Goal: Information Seeking & Learning: Learn about a topic

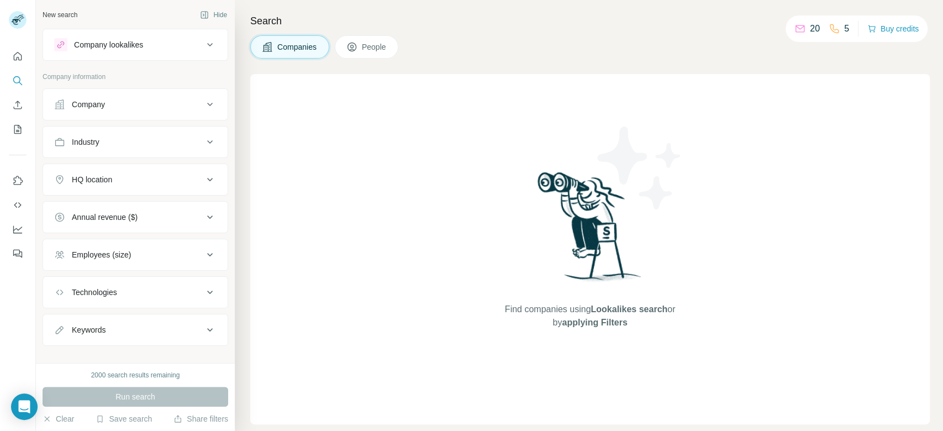
click at [155, 47] on div "Company lookalikes" at bounding box center [128, 44] width 149 height 13
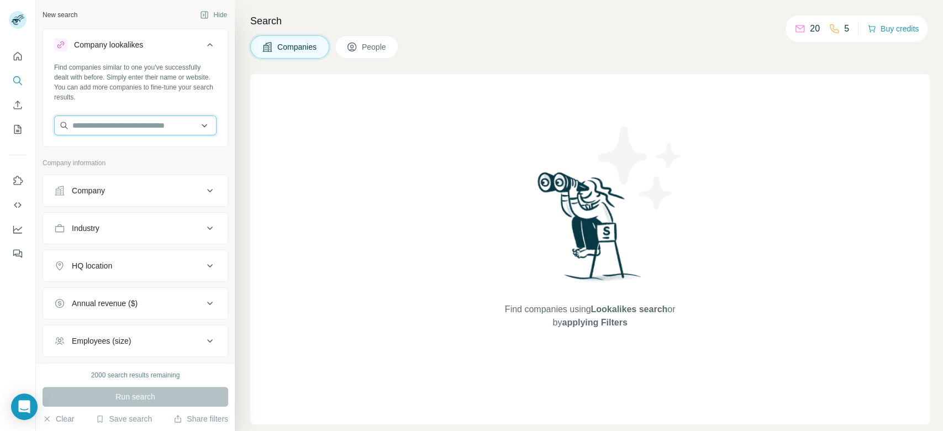
click at [154, 129] on input "text" at bounding box center [135, 125] width 162 height 20
paste input "**********"
type input "**********"
click at [156, 149] on p "Mountain Warehouse" at bounding box center [122, 150] width 73 height 11
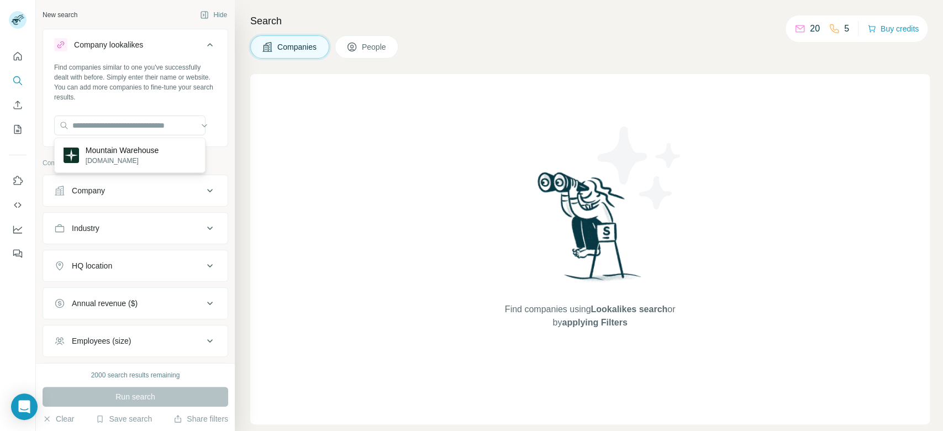
scroll to position [0, 0]
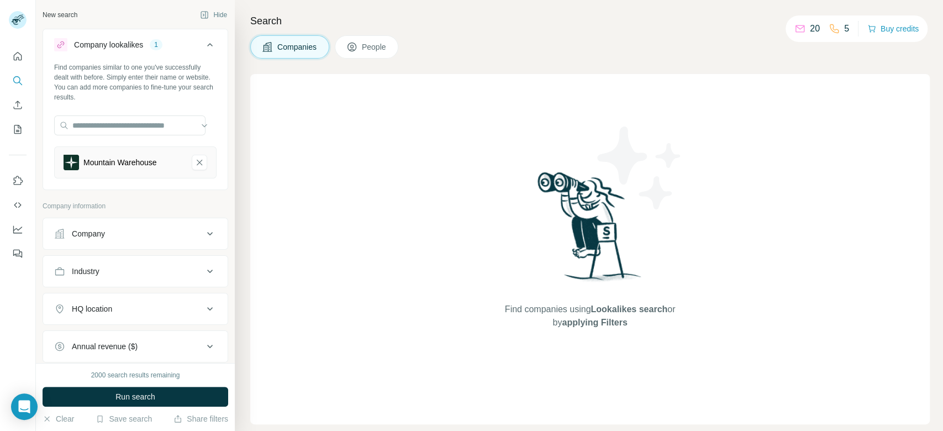
click at [155, 394] on span "Run search" at bounding box center [135, 396] width 40 height 11
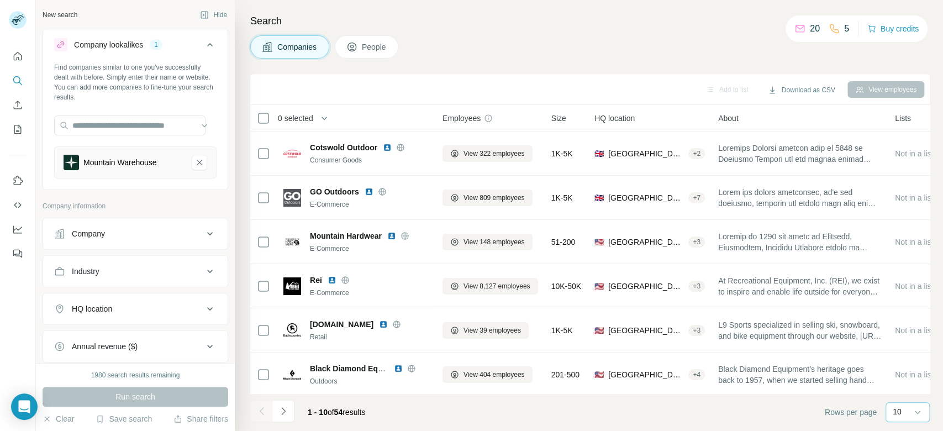
click at [910, 413] on div "10" at bounding box center [906, 411] width 28 height 11
click at [906, 328] on div "60" at bounding box center [907, 327] width 25 height 11
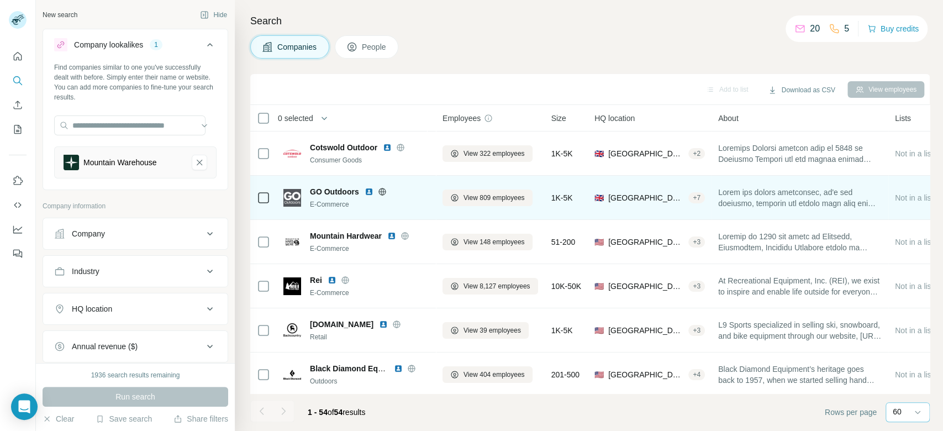
click at [384, 192] on icon at bounding box center [382, 191] width 9 height 9
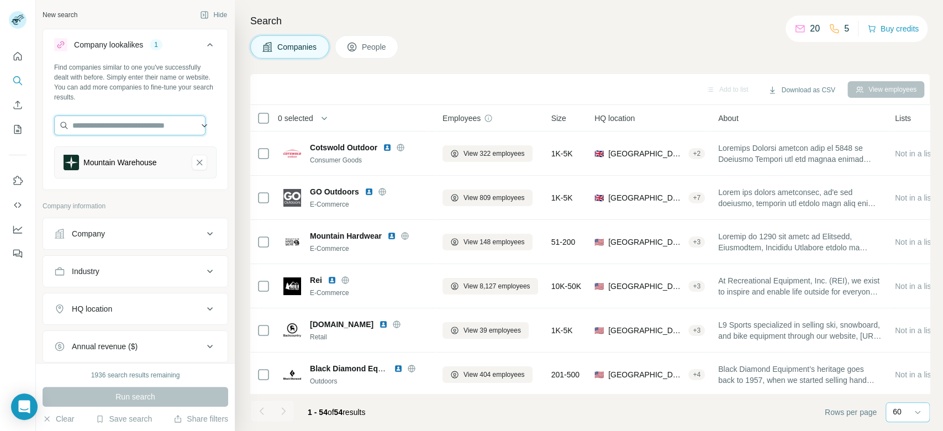
click at [115, 130] on input "text" at bounding box center [129, 125] width 151 height 20
paste input "**********"
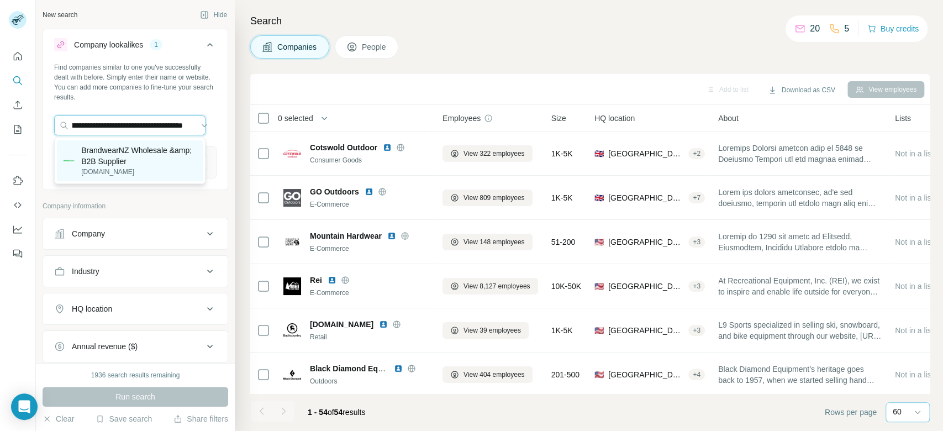
type input "**********"
click at [135, 154] on p "BrandwearNZ Wholesale &amp; B2B Supplier" at bounding box center [138, 156] width 114 height 22
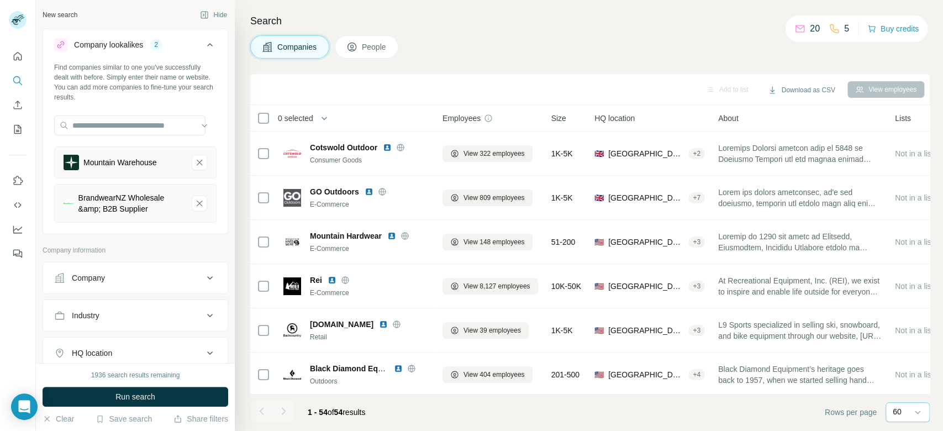
scroll to position [0, 0]
drag, startPoint x: 192, startPoint y: 161, endPoint x: 170, endPoint y: 351, distance: 190.6
click at [194, 161] on icon "Mountain Warehouse-remove-button" at bounding box center [199, 162] width 10 height 11
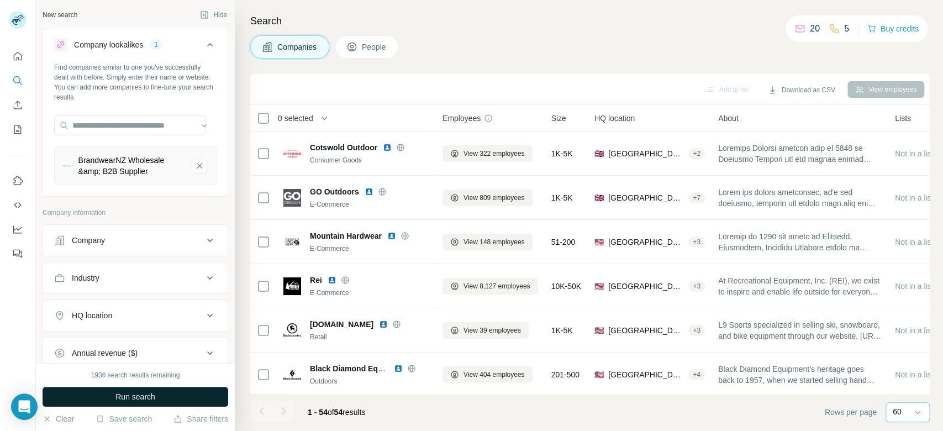
click at [186, 396] on button "Run search" at bounding box center [136, 397] width 186 height 20
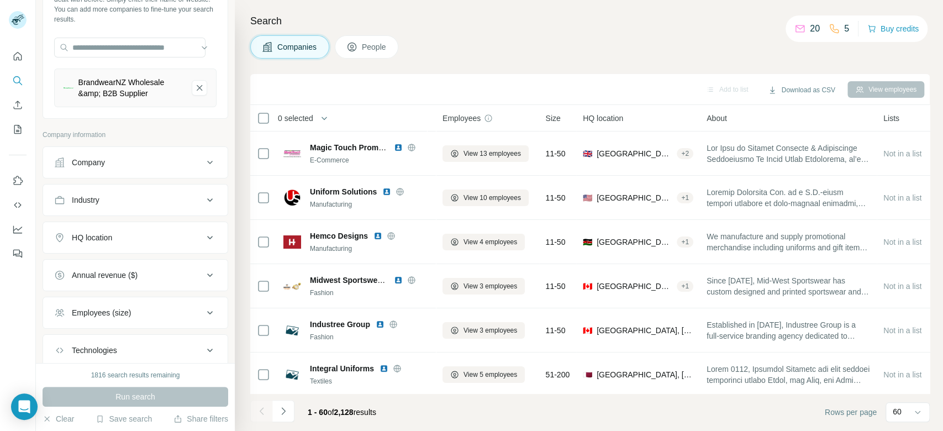
scroll to position [81, 0]
click at [172, 314] on button "Employees (size)" at bounding box center [135, 309] width 184 height 27
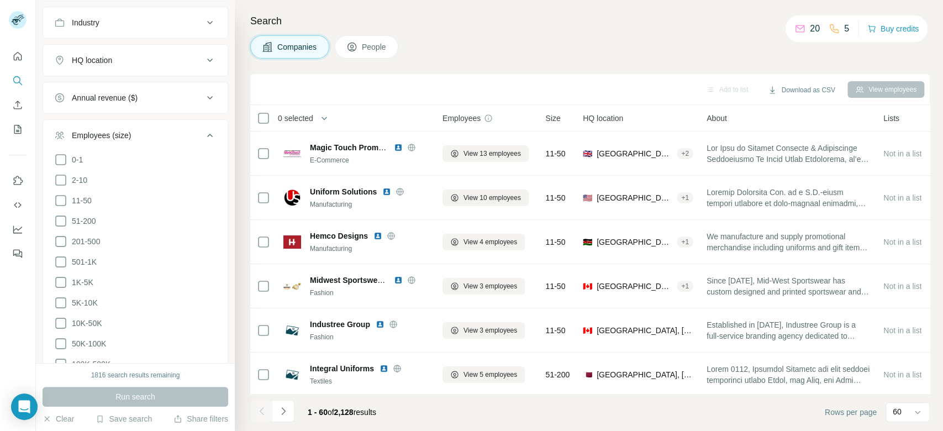
scroll to position [264, 0]
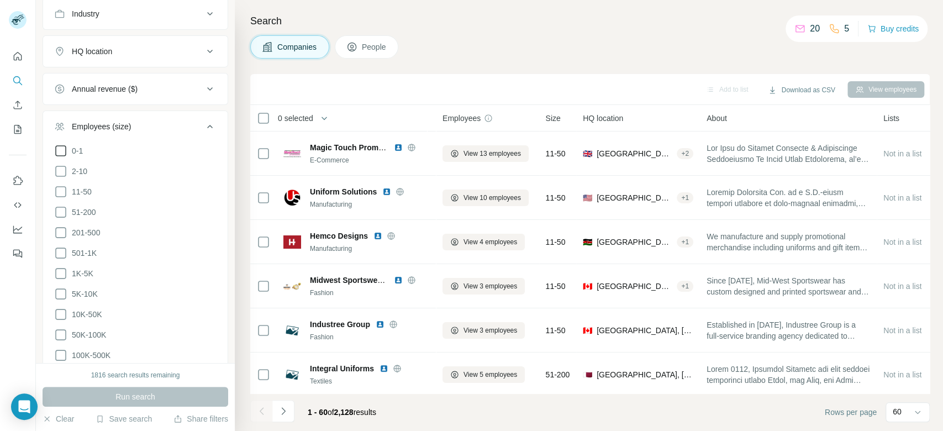
click at [75, 150] on span "0-1" at bounding box center [74, 150] width 15 height 11
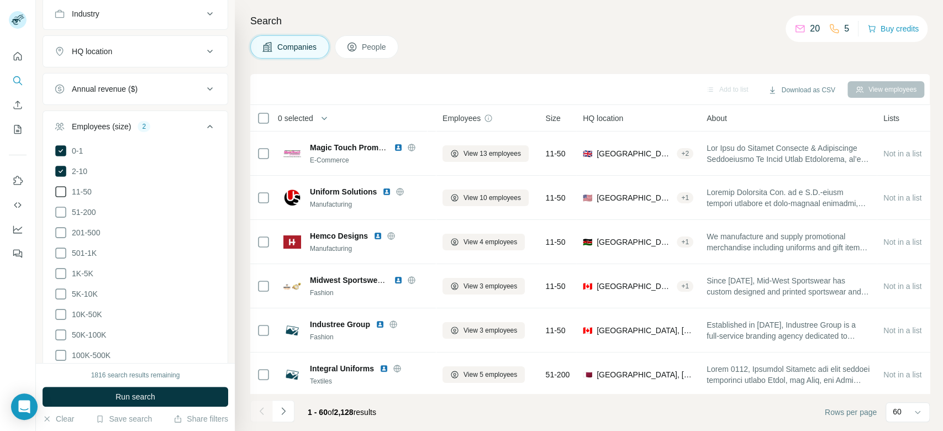
click at [84, 194] on span "11-50" at bounding box center [79, 191] width 24 height 11
click at [82, 213] on span "51-200" at bounding box center [81, 212] width 29 height 11
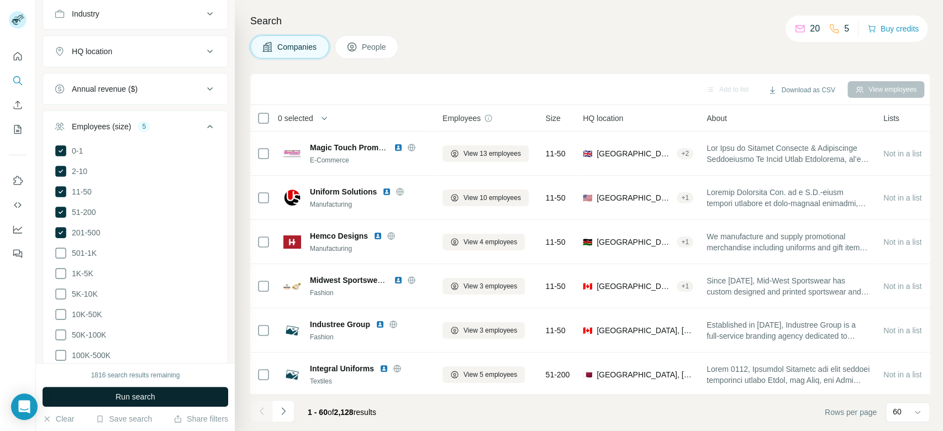
click at [186, 400] on button "Run search" at bounding box center [136, 397] width 186 height 20
click at [94, 228] on span "201-500" at bounding box center [83, 232] width 33 height 11
click at [193, 395] on button "Run search" at bounding box center [136, 397] width 186 height 20
click at [168, 401] on button "Run search" at bounding box center [136, 397] width 186 height 20
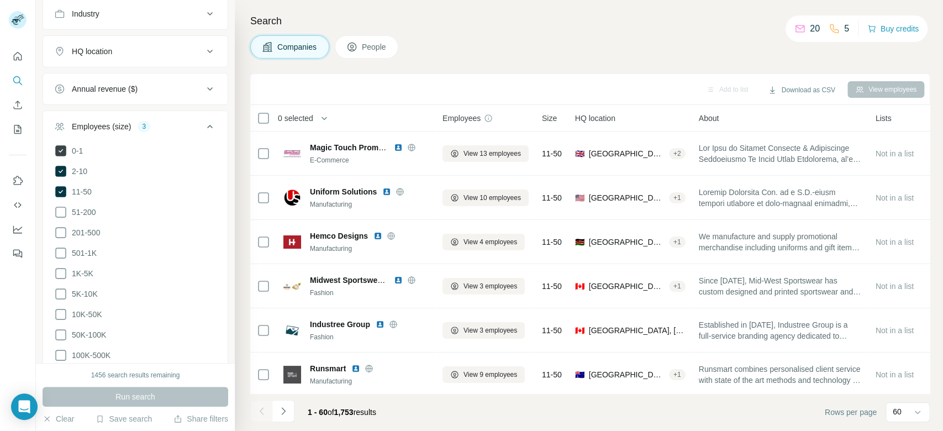
click at [77, 146] on span "0-1" at bounding box center [74, 150] width 15 height 11
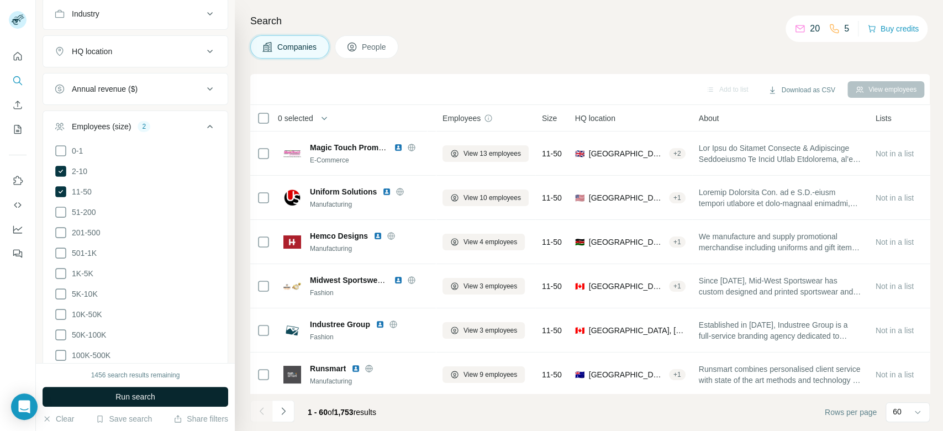
click at [157, 395] on button "Run search" at bounding box center [136, 397] width 186 height 20
click at [175, 394] on button "Run search" at bounding box center [136, 397] width 186 height 20
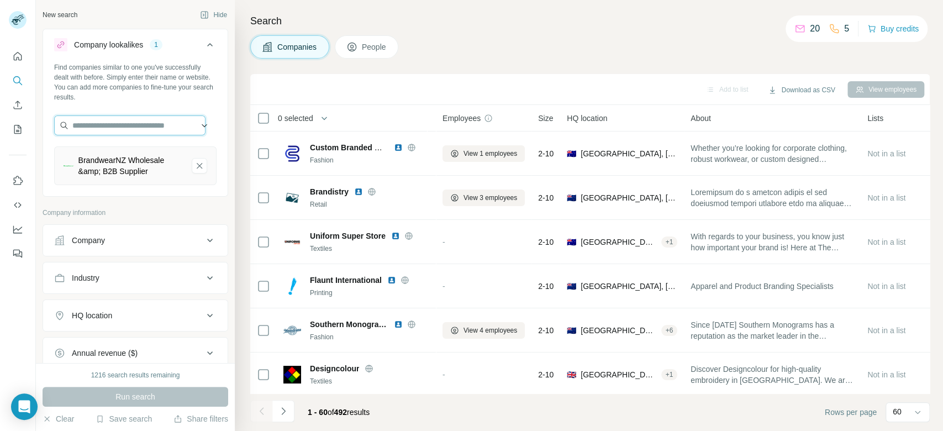
click at [140, 126] on input "text" at bounding box center [129, 125] width 151 height 20
paste input "**********"
type input "**********"
click at [145, 145] on div "Oxwork [DOMAIN_NAME]" at bounding box center [130, 155] width 146 height 30
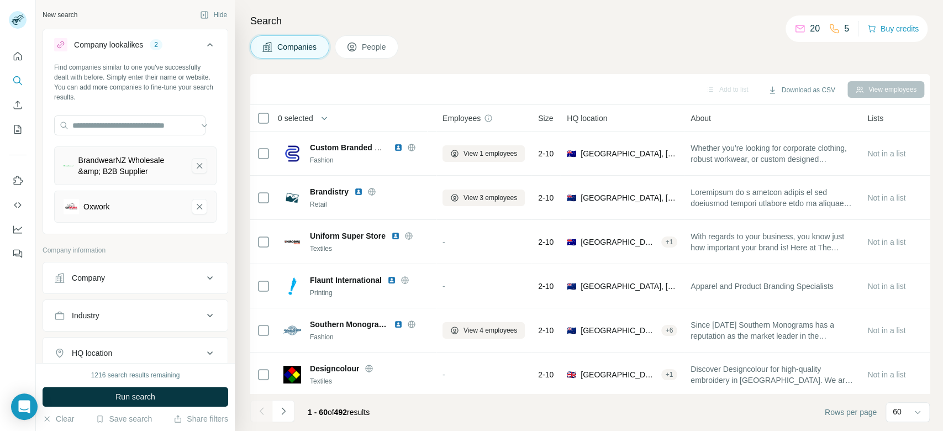
click at [194, 167] on icon "BrandwearNZ Wholesale &amp; B2B Supplier-remove-button" at bounding box center [199, 165] width 10 height 11
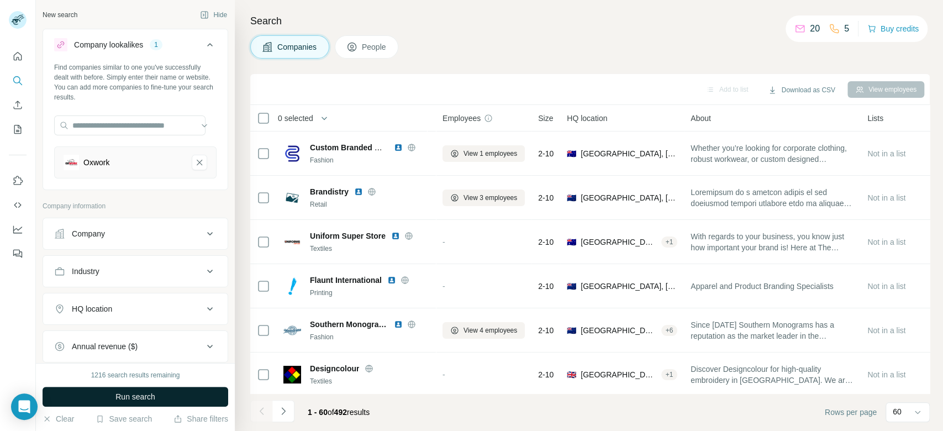
click at [194, 393] on button "Run search" at bounding box center [136, 397] width 186 height 20
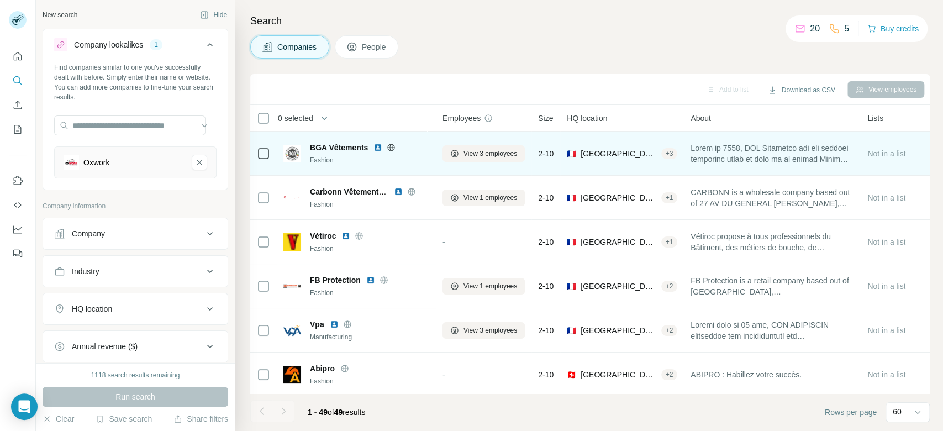
click at [393, 150] on icon at bounding box center [391, 147] width 7 height 7
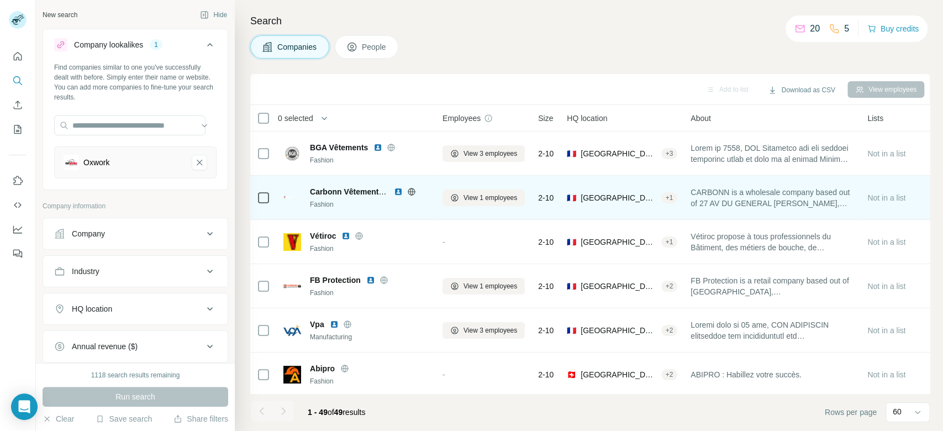
click at [409, 188] on icon at bounding box center [411, 191] width 7 height 7
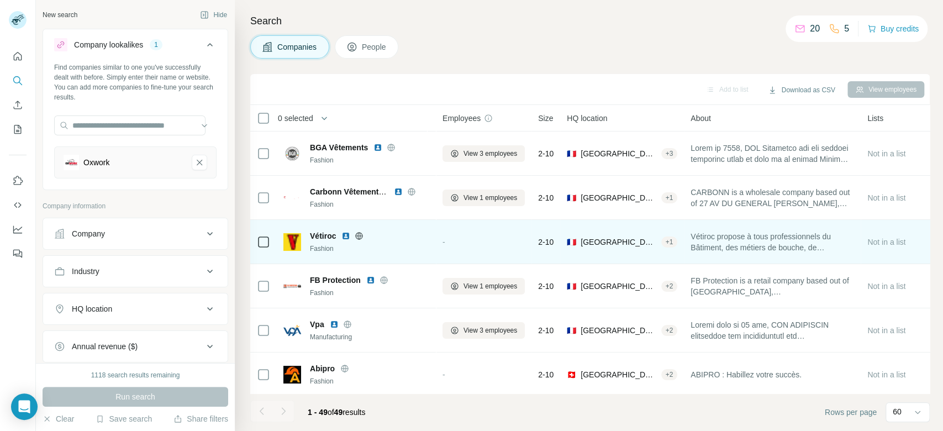
click at [358, 236] on icon at bounding box center [359, 235] width 3 height 7
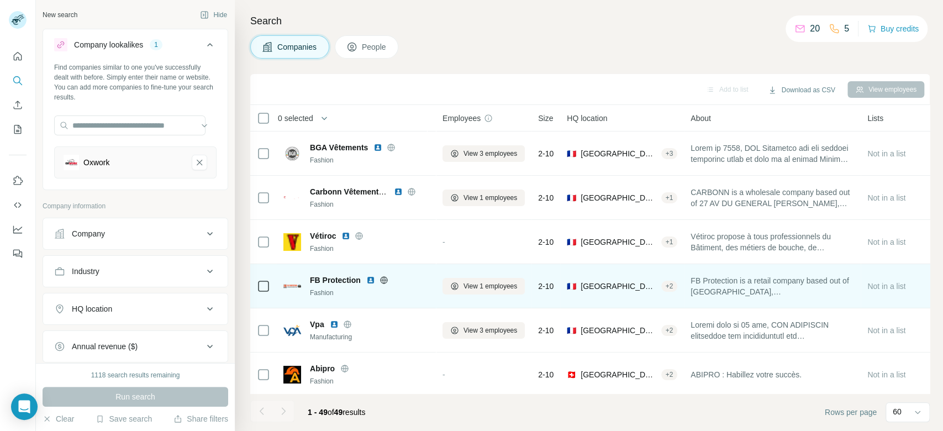
click at [383, 278] on icon at bounding box center [383, 280] width 9 height 9
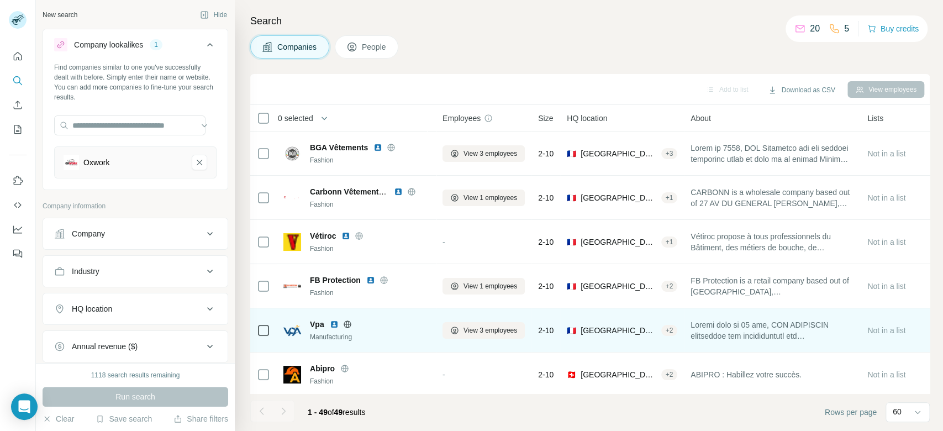
click at [348, 324] on icon at bounding box center [347, 323] width 3 height 7
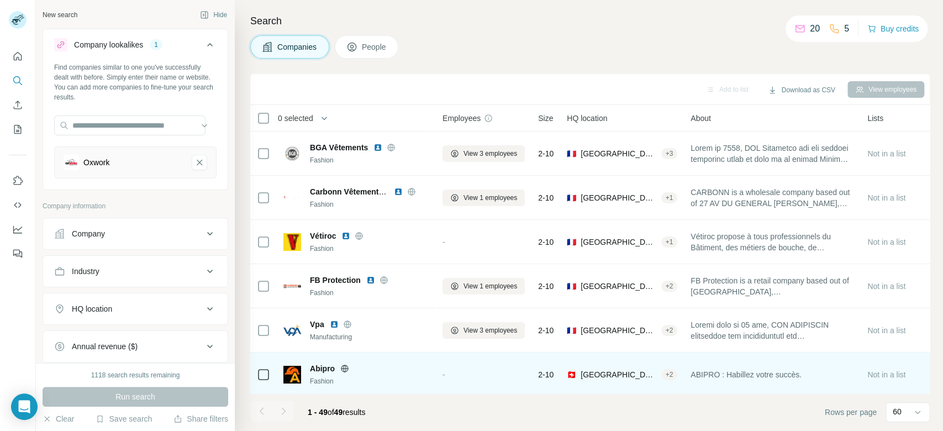
click at [341, 367] on icon at bounding box center [344, 368] width 9 height 9
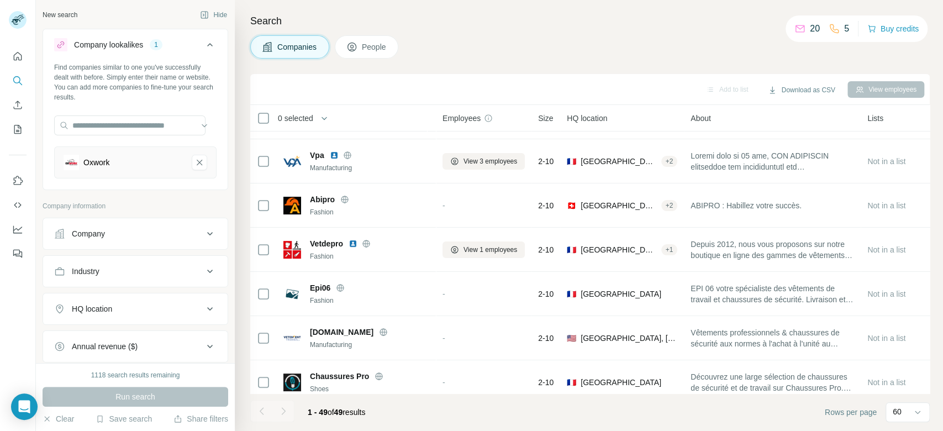
scroll to position [173, 0]
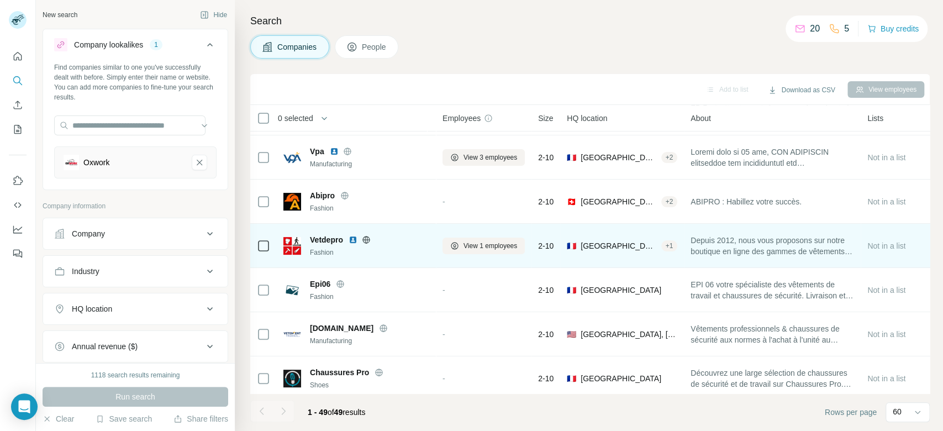
click at [366, 239] on icon at bounding box center [366, 239] width 9 height 9
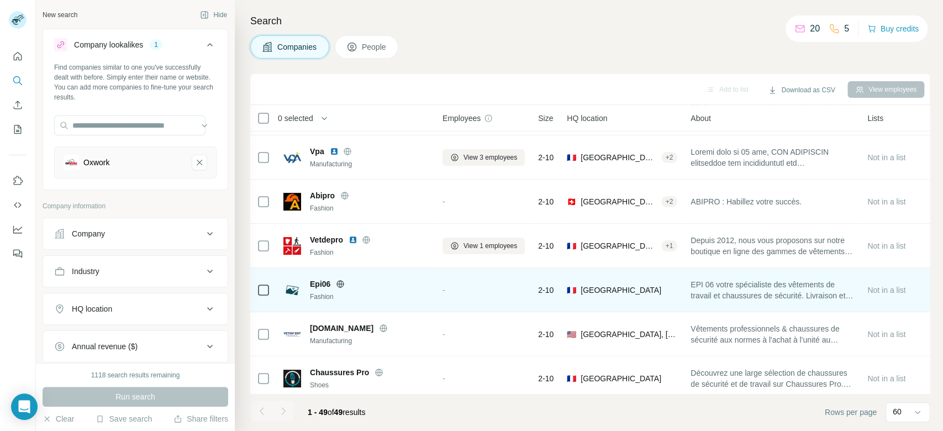
click at [342, 279] on icon at bounding box center [340, 283] width 9 height 9
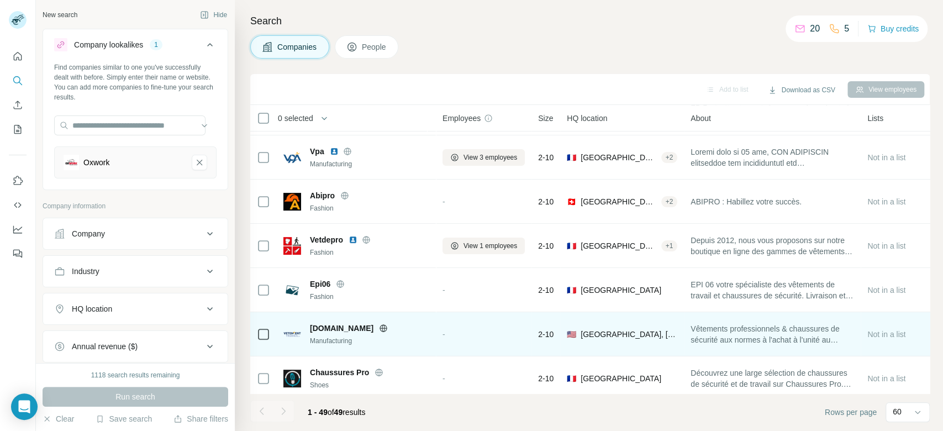
click at [388, 329] on icon at bounding box center [383, 328] width 9 height 9
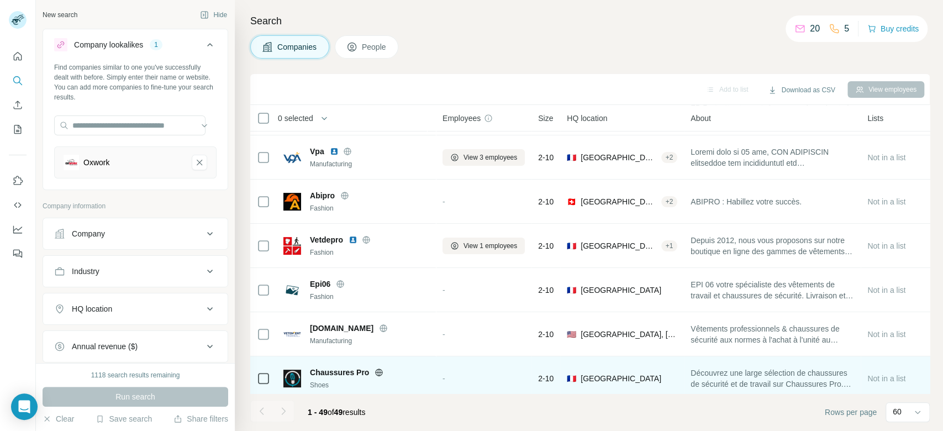
click at [381, 371] on icon at bounding box center [378, 372] width 9 height 9
click at [380, 374] on icon at bounding box center [379, 371] width 7 height 7
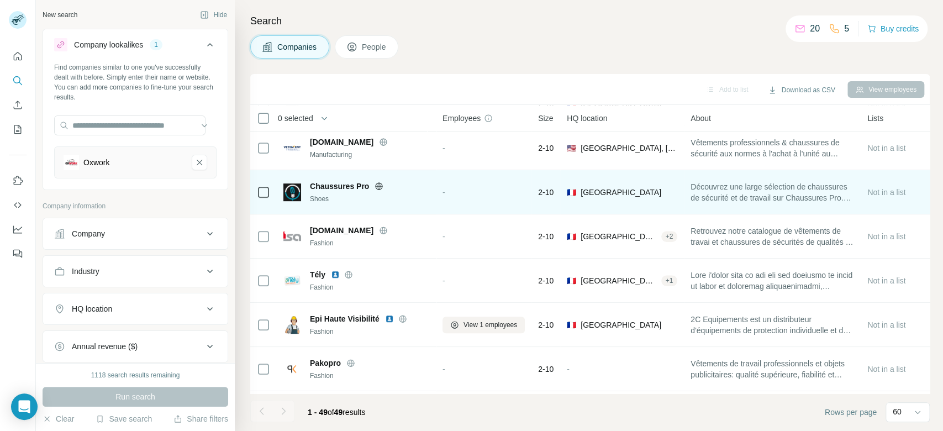
scroll to position [384, 0]
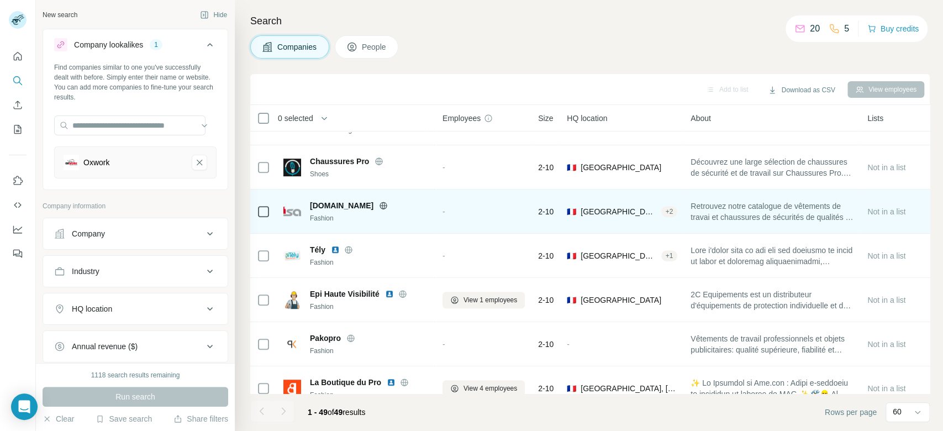
click at [388, 203] on icon at bounding box center [383, 205] width 9 height 9
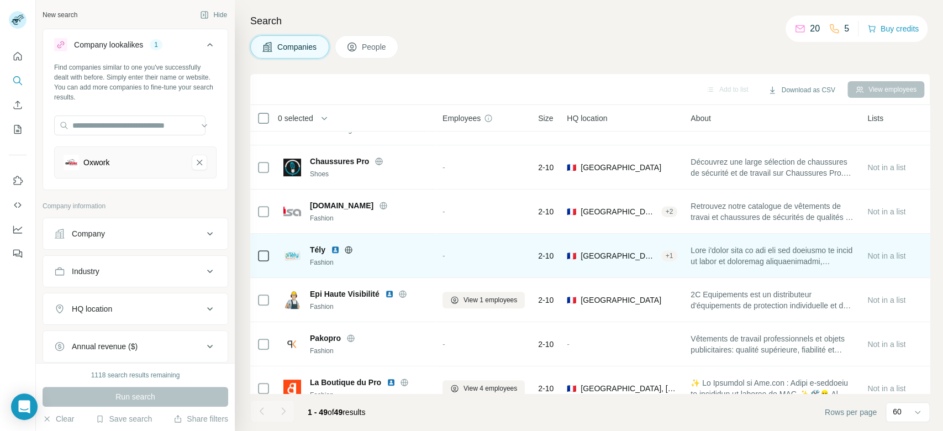
click at [349, 249] on icon at bounding box center [348, 249] width 3 height 7
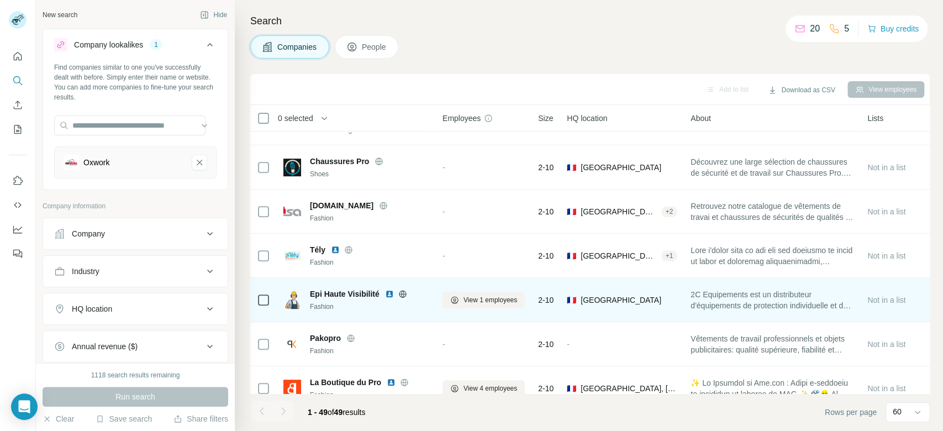
click at [402, 295] on icon at bounding box center [402, 293] width 9 height 9
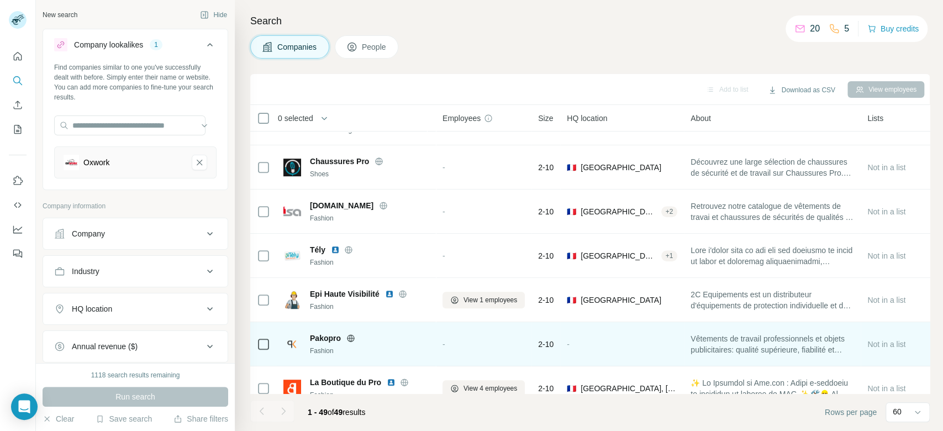
click at [349, 336] on icon at bounding box center [350, 337] width 3 height 7
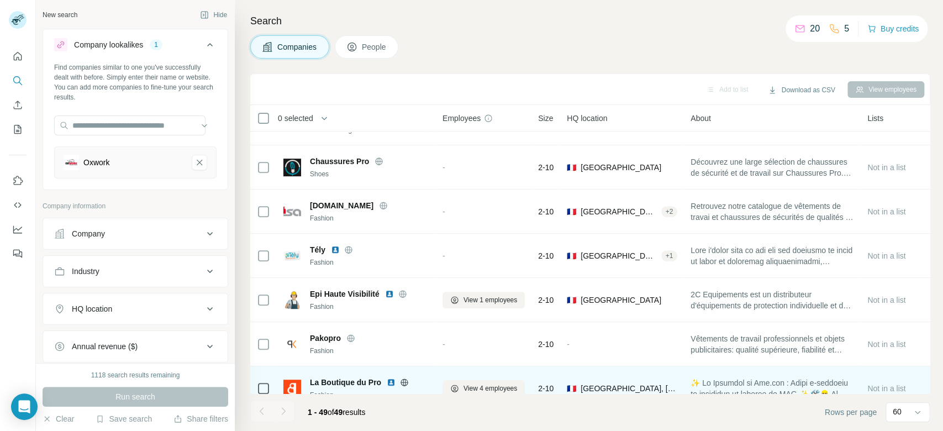
click at [405, 379] on icon at bounding box center [404, 381] width 3 height 7
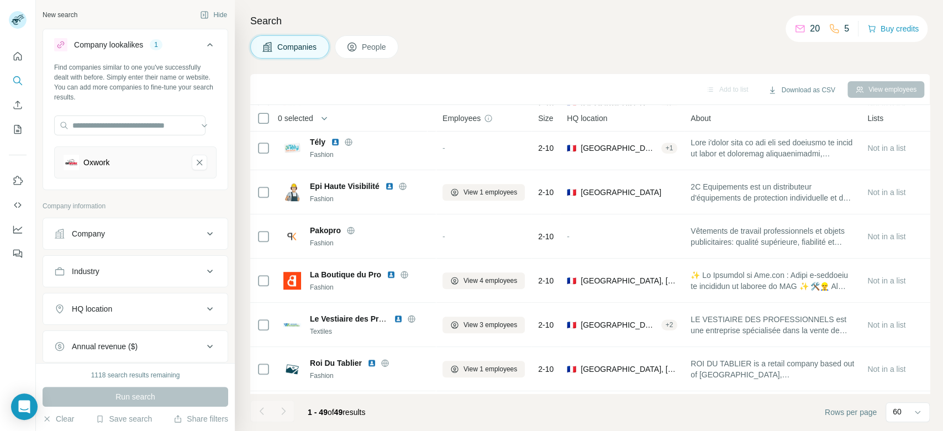
scroll to position [495, 0]
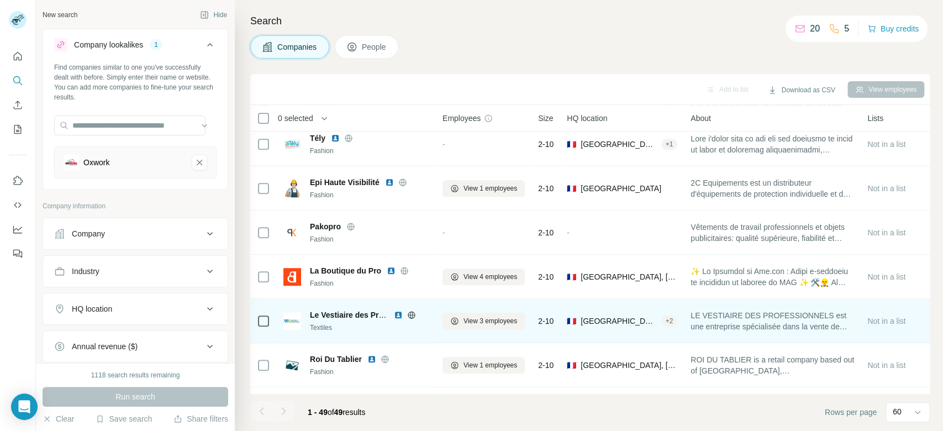
click at [412, 316] on icon at bounding box center [411, 314] width 3 height 7
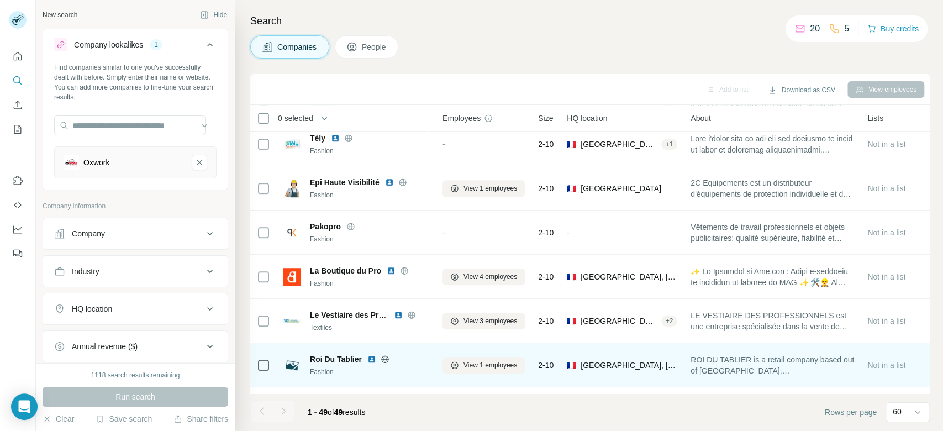
click at [387, 360] on icon at bounding box center [385, 359] width 9 height 9
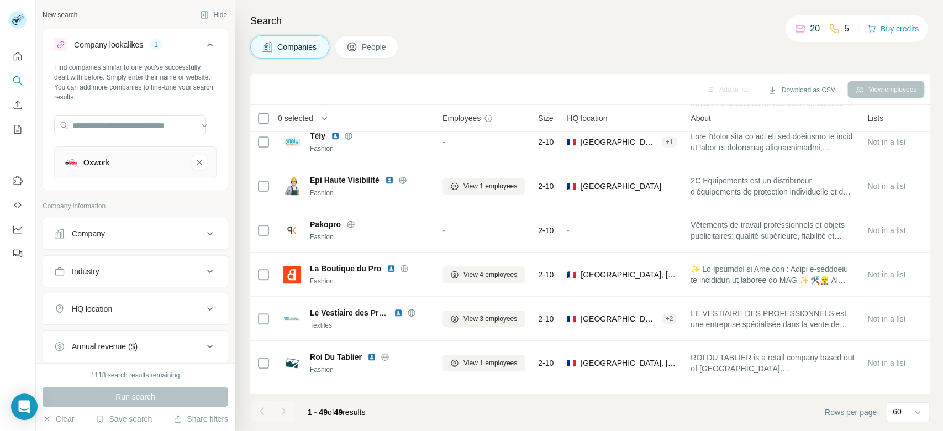
scroll to position [535, 0]
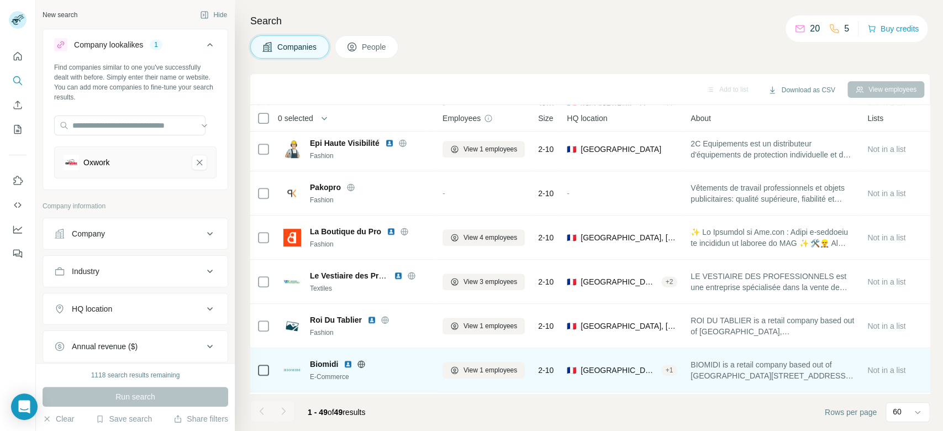
click at [361, 362] on icon at bounding box center [361, 364] width 9 height 9
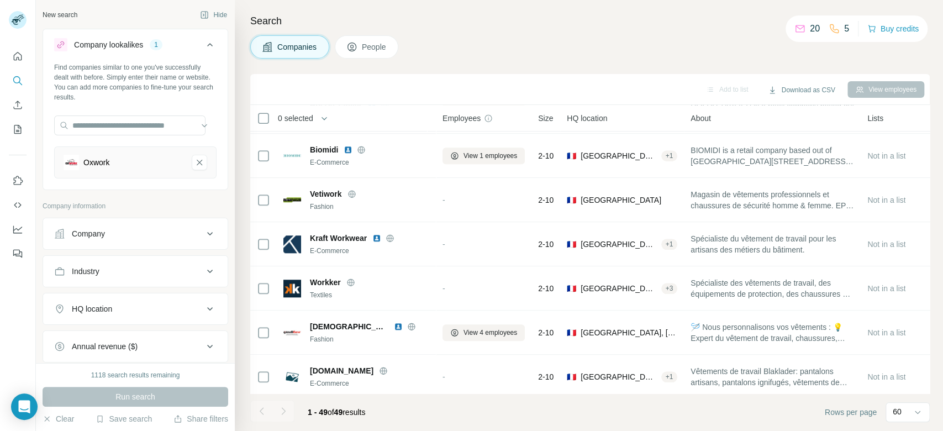
scroll to position [781, 0]
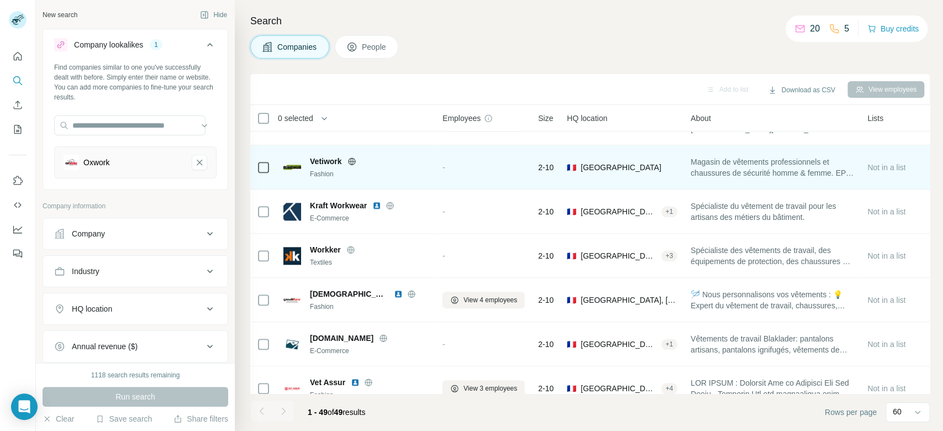
click at [352, 161] on icon at bounding box center [351, 160] width 3 height 7
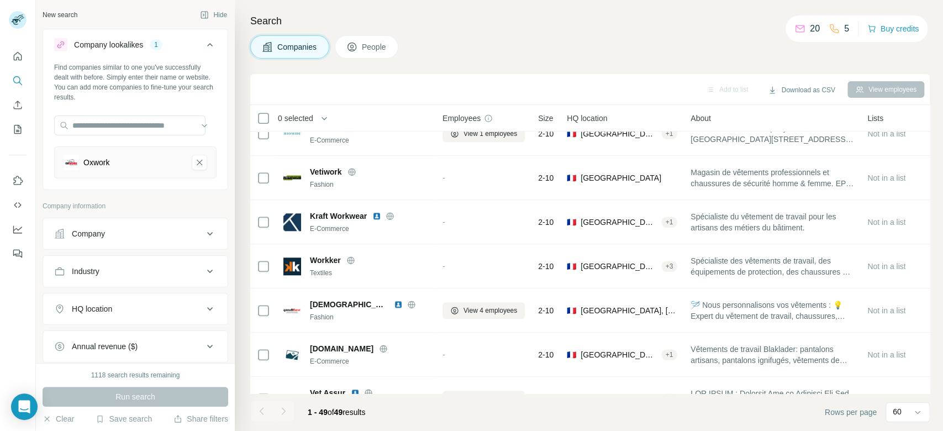
scroll to position [730, 0]
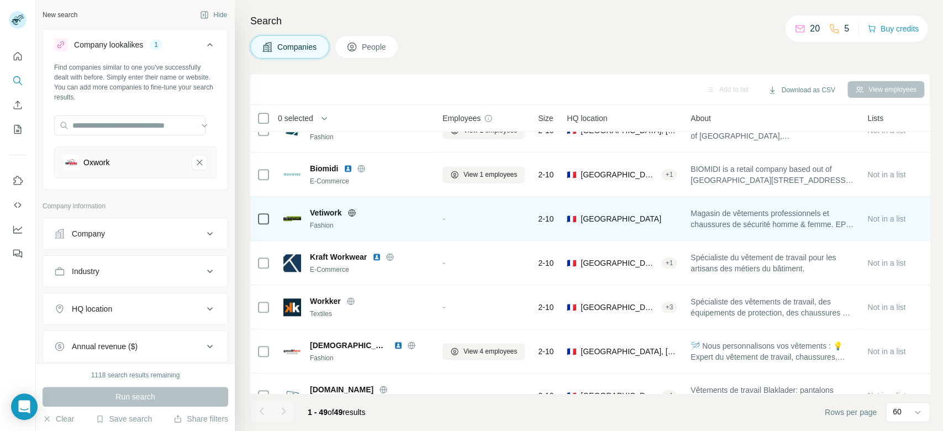
click at [320, 207] on span "Vetiwork" at bounding box center [326, 212] width 32 height 11
copy span "Vetiwork"
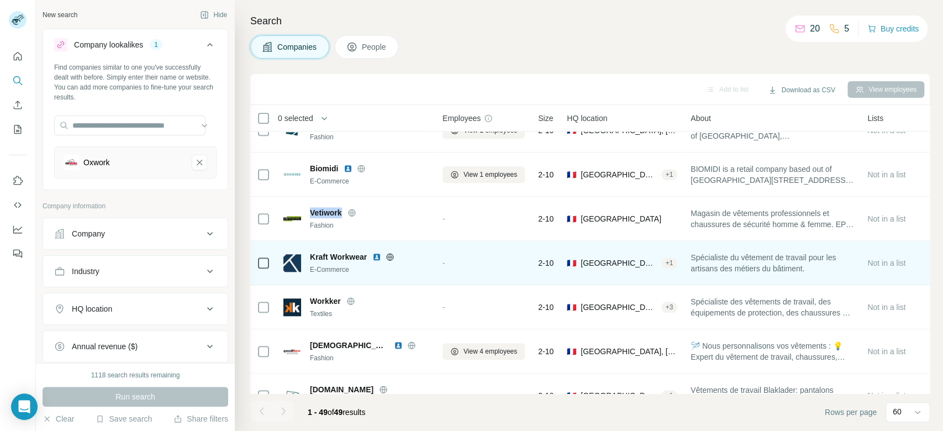
click at [392, 258] on icon at bounding box center [389, 256] width 9 height 9
click at [347, 244] on td "Kraft Workwear E-Commerce" at bounding box center [356, 263] width 159 height 44
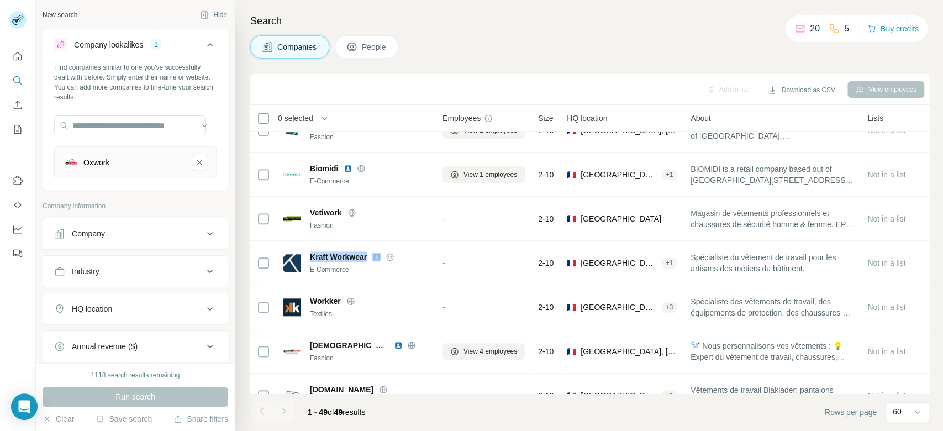
copy span "Kraft Workwear"
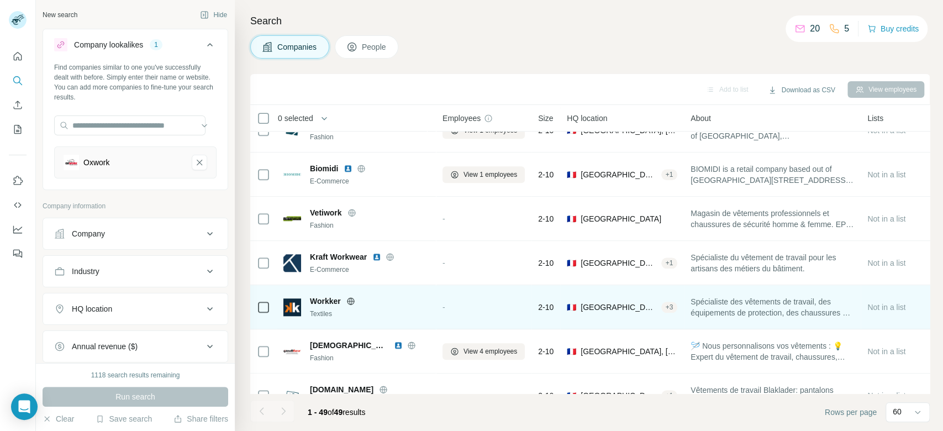
click at [346, 298] on icon at bounding box center [350, 301] width 9 height 9
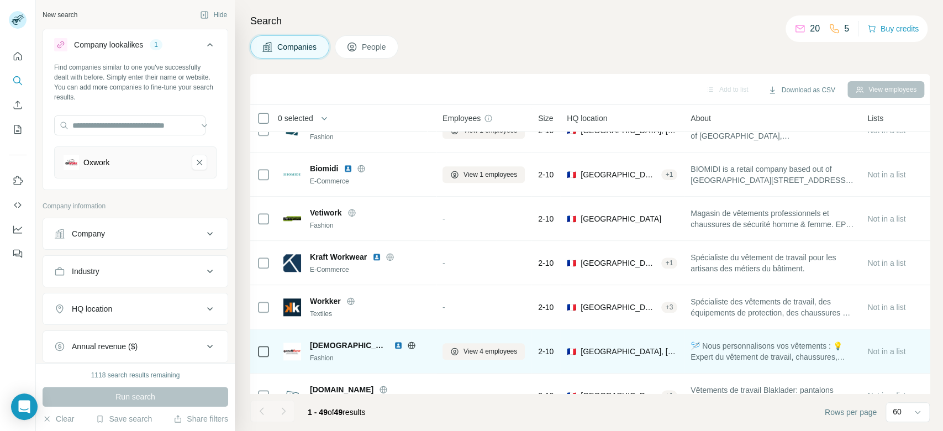
click at [407, 345] on icon at bounding box center [411, 345] width 9 height 9
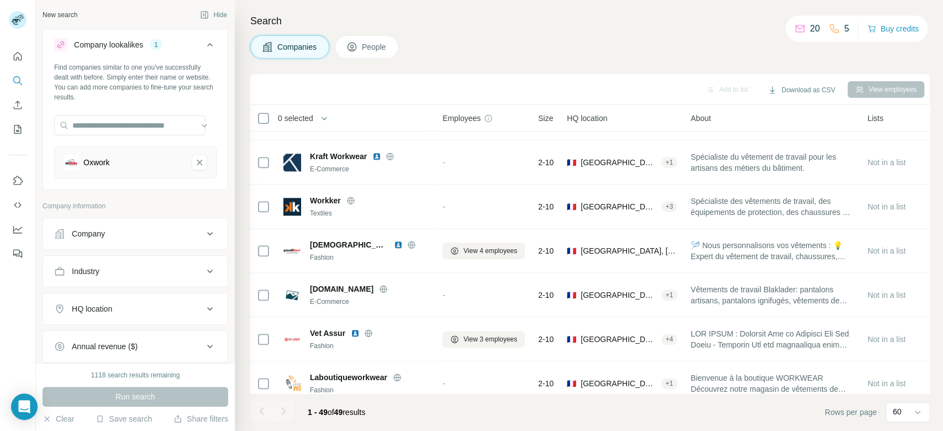
scroll to position [879, 0]
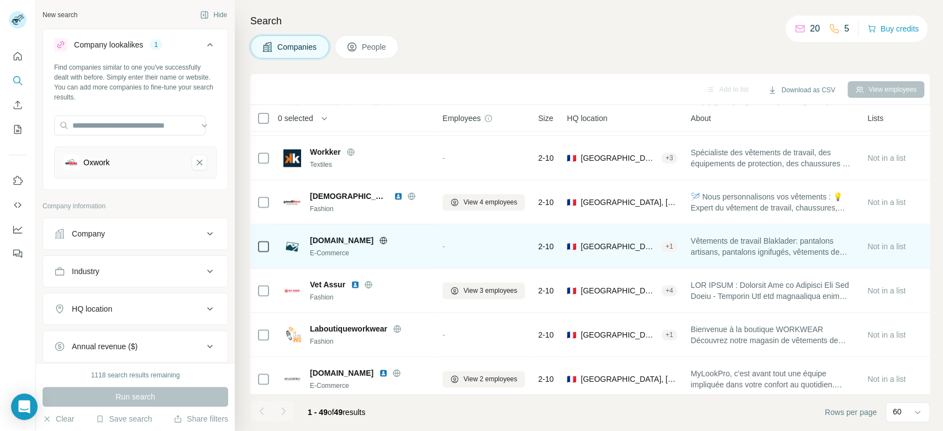
click at [380, 237] on icon at bounding box center [383, 239] width 7 height 7
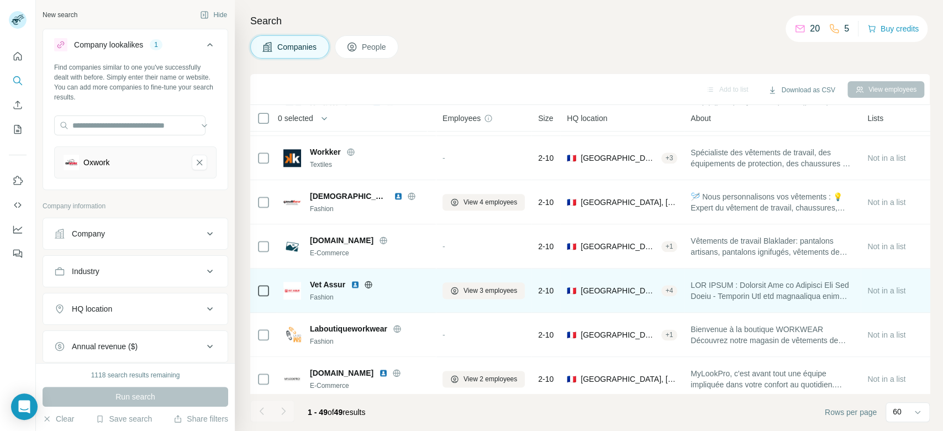
click at [368, 279] on div "Vet Assur" at bounding box center [369, 284] width 119 height 11
click at [369, 288] on div "Vet Assur" at bounding box center [369, 284] width 119 height 11
click at [368, 283] on icon at bounding box center [368, 284] width 9 height 9
drag, startPoint x: 308, startPoint y: 281, endPoint x: 353, endPoint y: 281, distance: 44.7
click at [353, 281] on div "Vet Assur Fashion" at bounding box center [356, 290] width 146 height 23
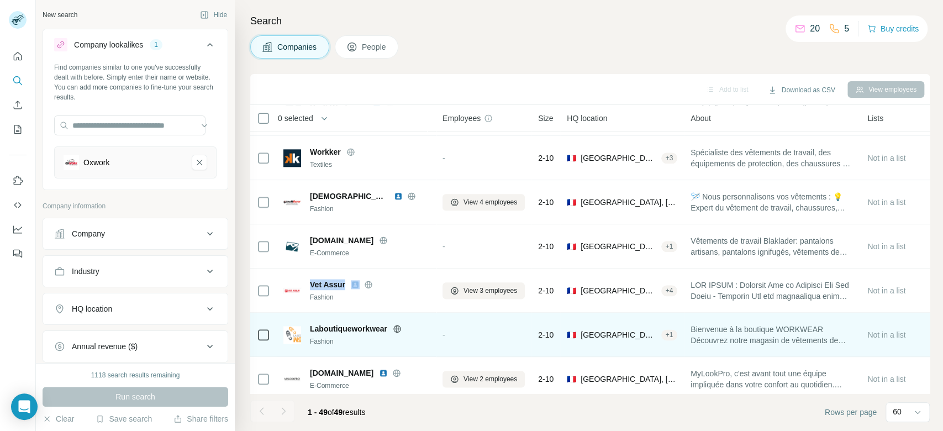
copy span "Vet Assur"
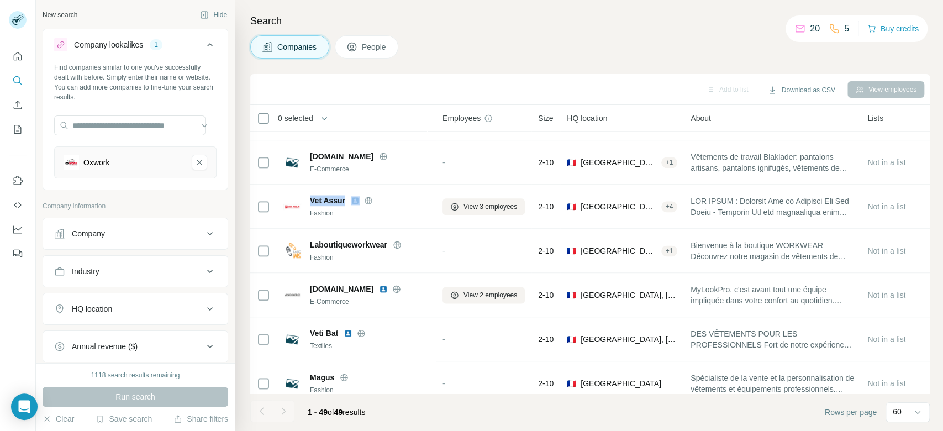
scroll to position [971, 0]
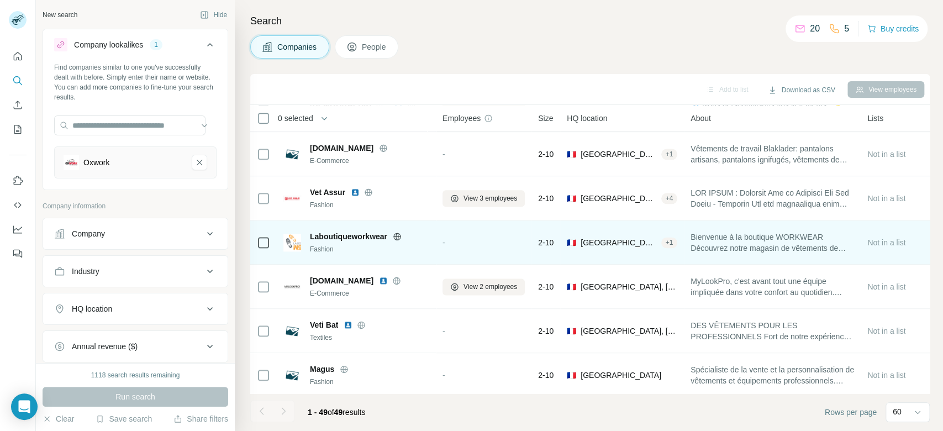
click at [397, 236] on icon at bounding box center [396, 236] width 7 height 1
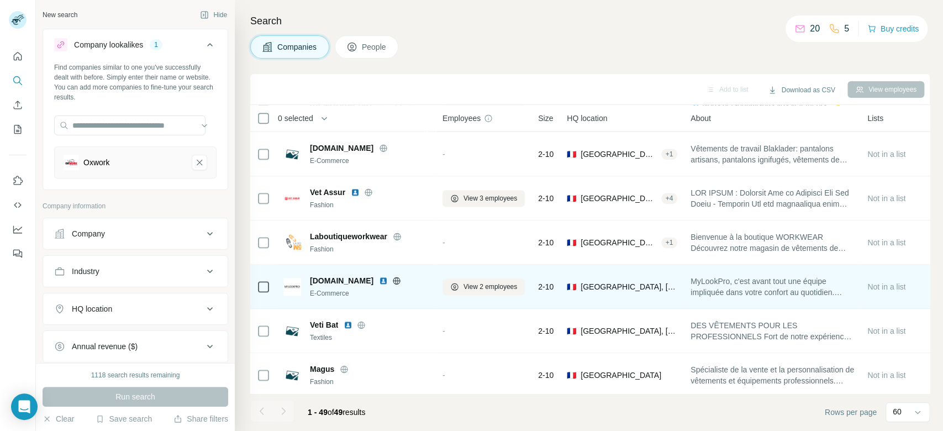
click at [395, 280] on icon at bounding box center [396, 280] width 3 height 7
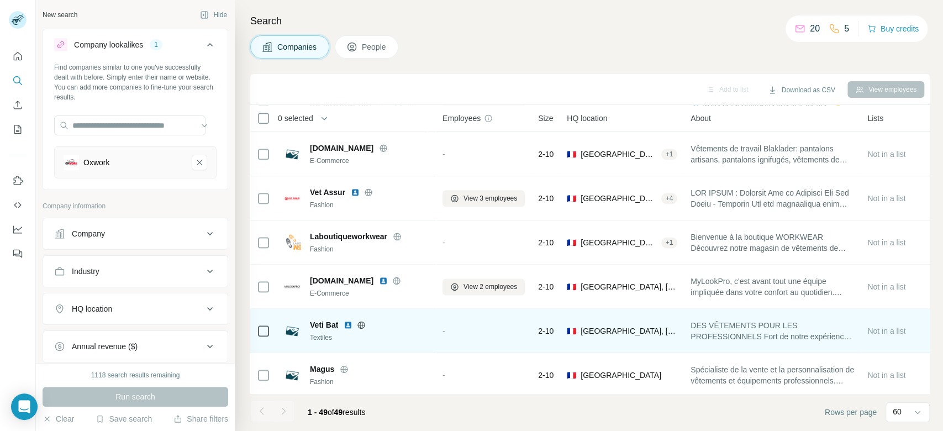
click at [358, 325] on icon at bounding box center [361, 324] width 9 height 9
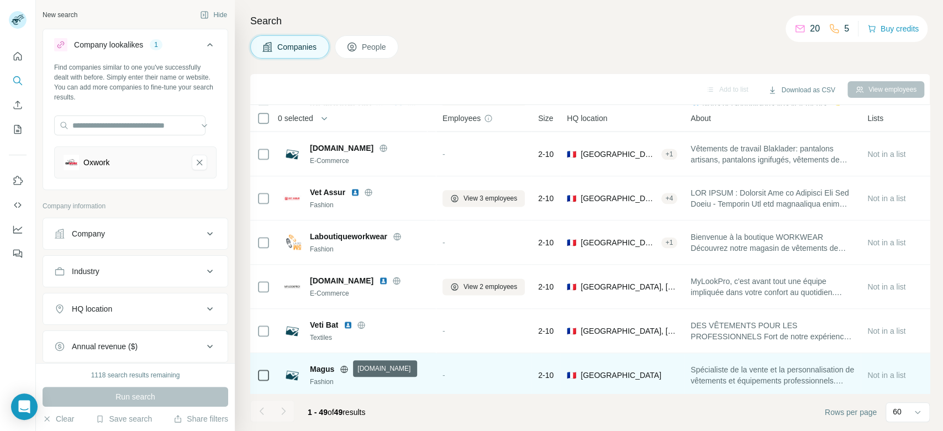
click at [345, 369] on icon at bounding box center [344, 368] width 9 height 9
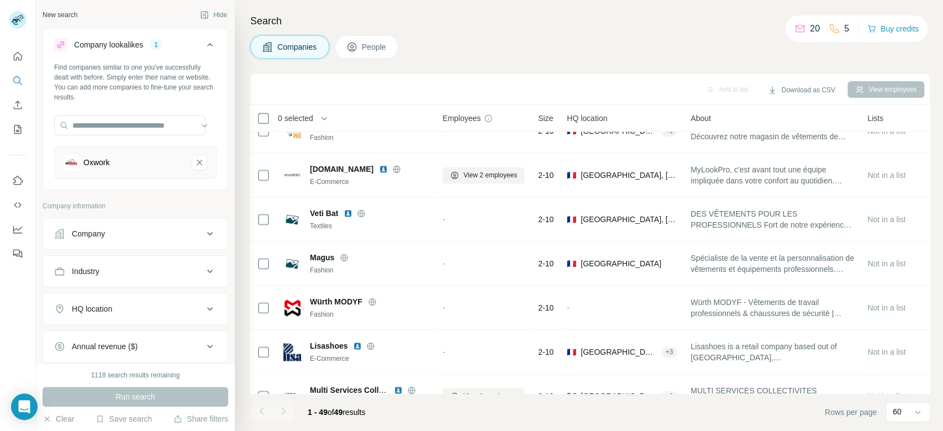
scroll to position [1112, 0]
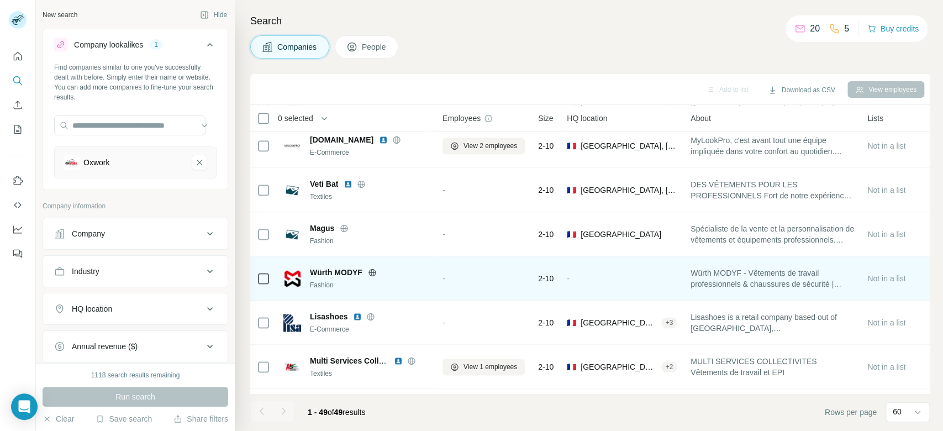
click at [371, 271] on icon at bounding box center [372, 272] width 9 height 9
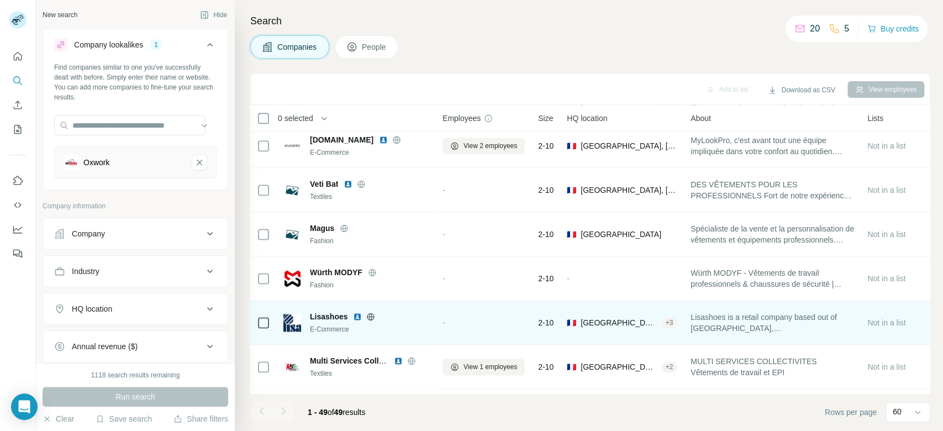
click at [370, 319] on icon at bounding box center [370, 316] width 7 height 7
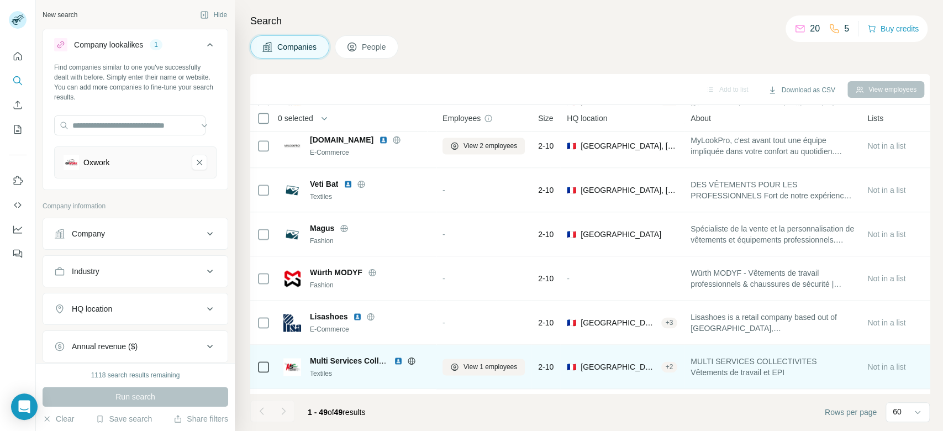
click at [410, 362] on icon at bounding box center [411, 360] width 9 height 9
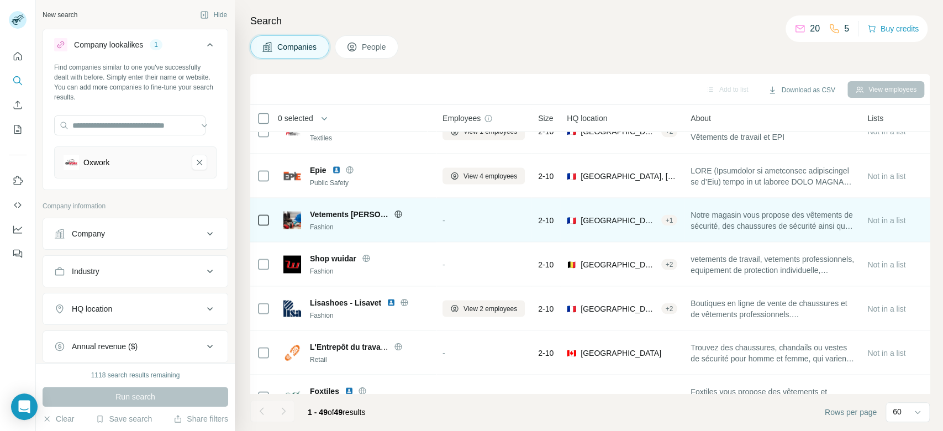
scroll to position [1348, 0]
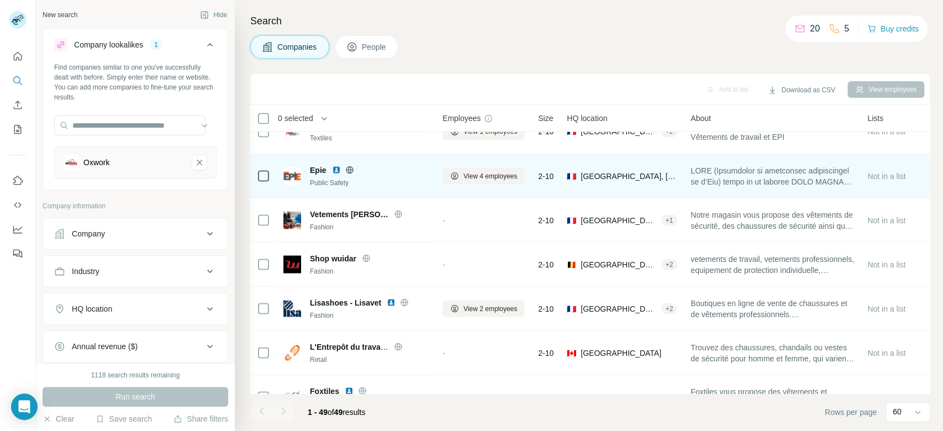
click at [352, 165] on icon at bounding box center [349, 169] width 9 height 9
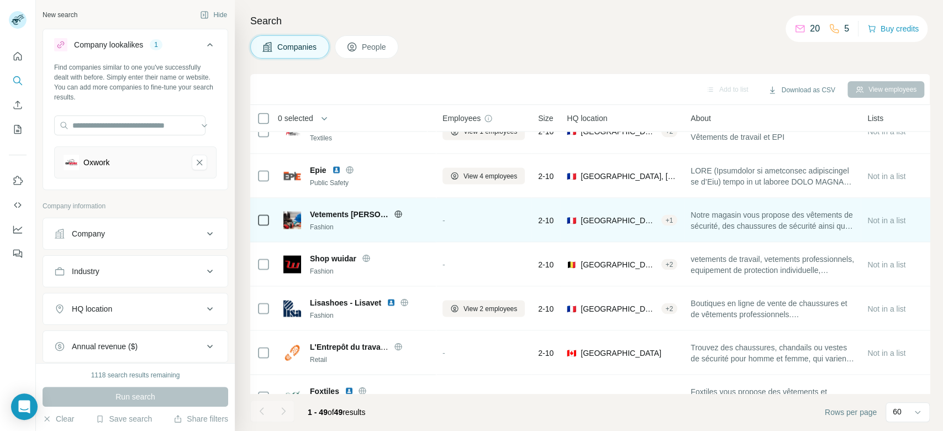
click at [402, 212] on div at bounding box center [411, 213] width 35 height 9
click at [398, 214] on icon at bounding box center [398, 213] width 9 height 9
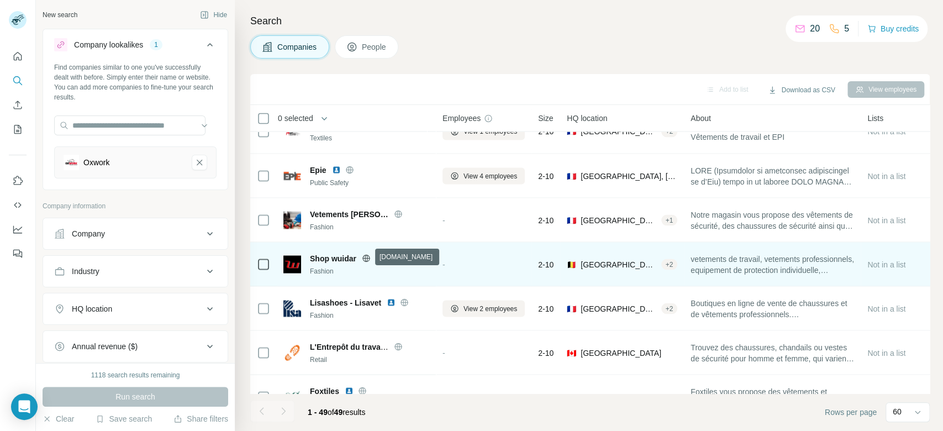
click at [370, 257] on icon at bounding box center [366, 257] width 9 height 9
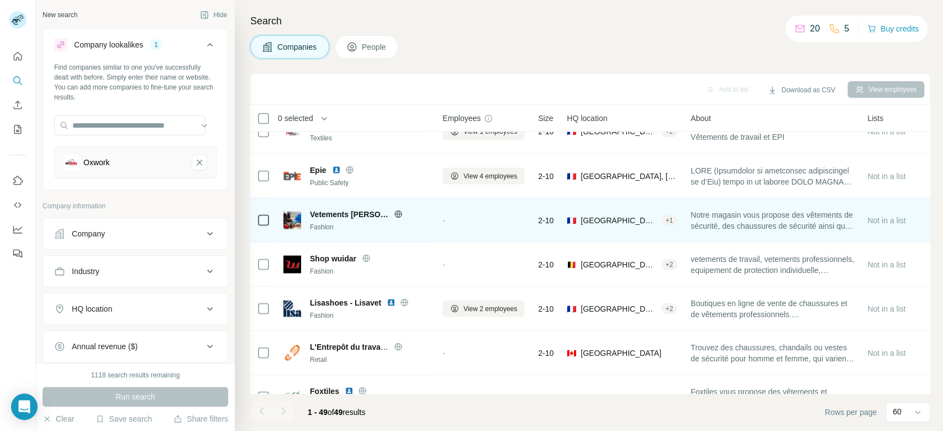
click at [397, 216] on icon at bounding box center [398, 213] width 9 height 9
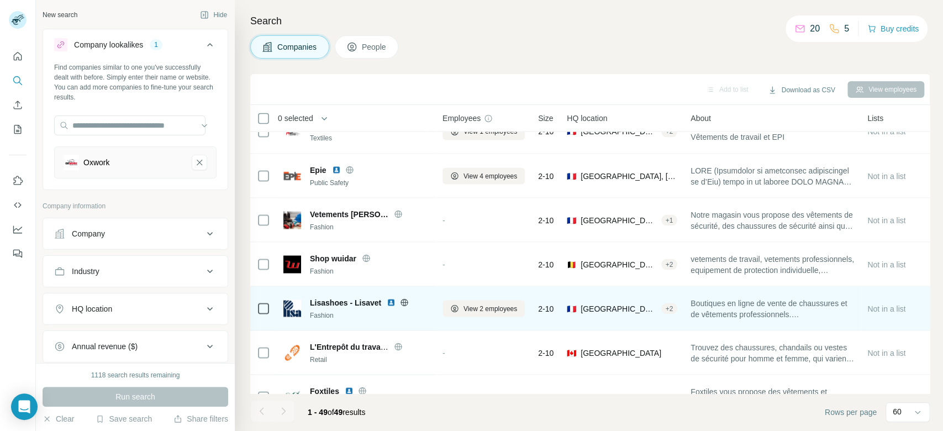
click at [405, 304] on icon at bounding box center [404, 301] width 7 height 7
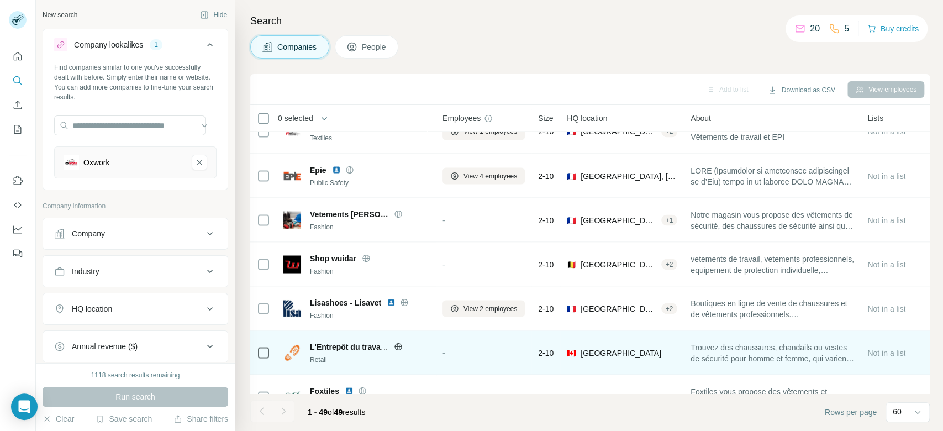
click at [399, 344] on icon at bounding box center [398, 346] width 9 height 9
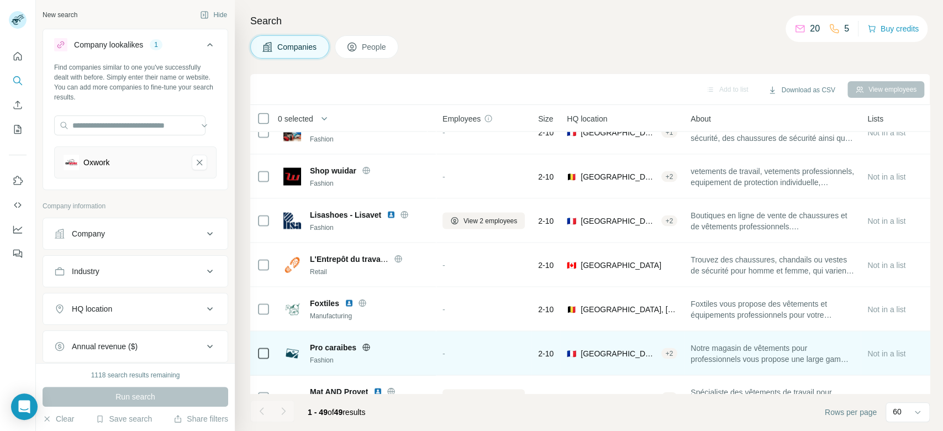
scroll to position [1440, 0]
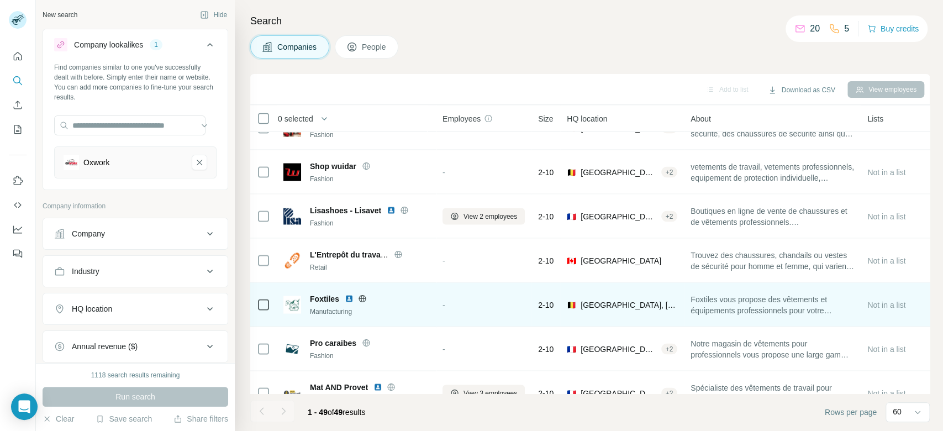
click at [362, 297] on icon at bounding box center [362, 298] width 9 height 9
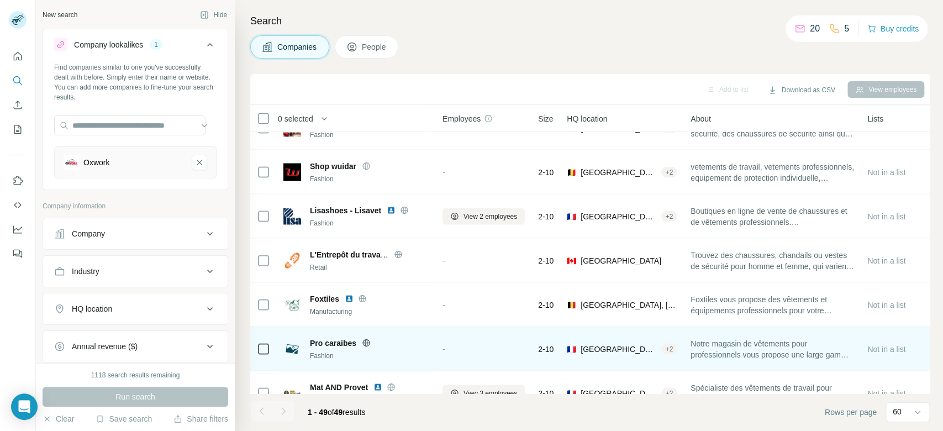
click at [364, 344] on icon at bounding box center [366, 342] width 9 height 9
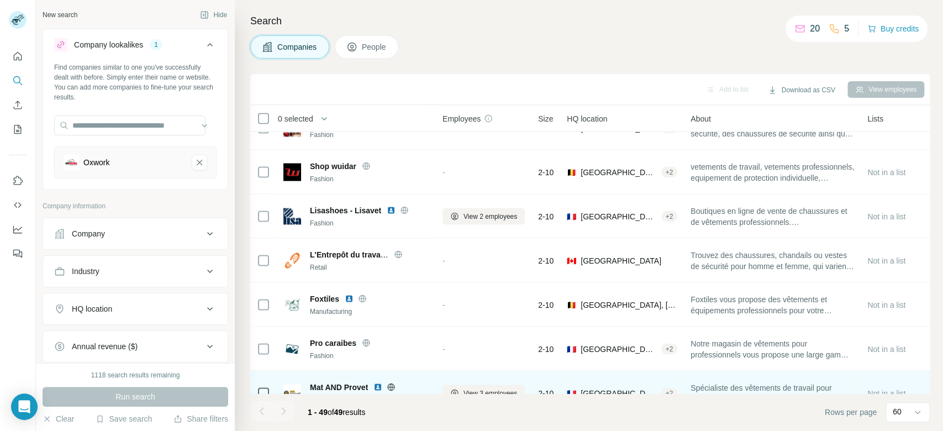
click at [390, 384] on icon at bounding box center [391, 386] width 9 height 9
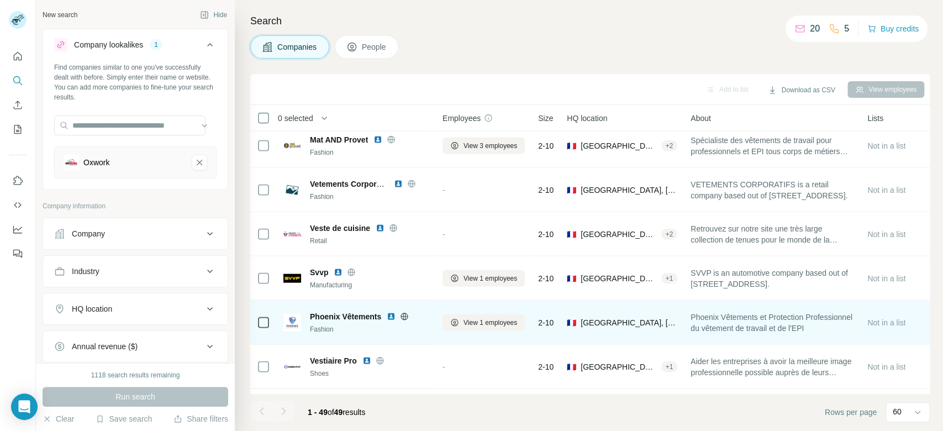
scroll to position [1691, 0]
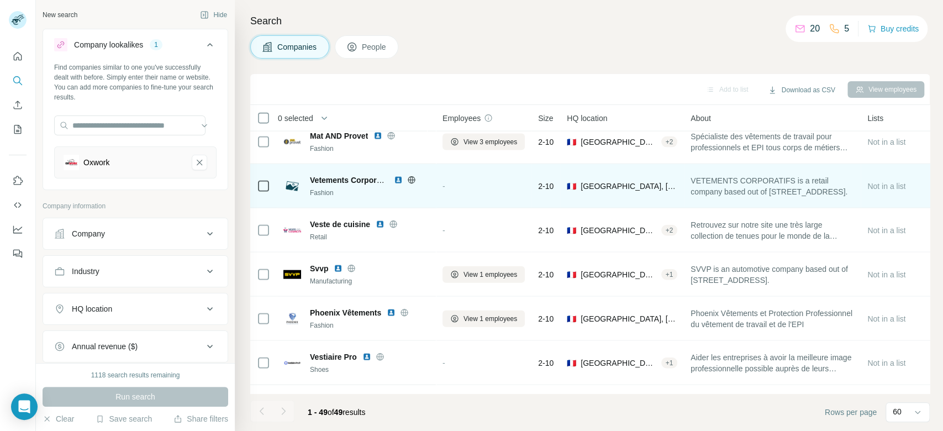
click at [412, 182] on icon at bounding box center [411, 179] width 3 height 7
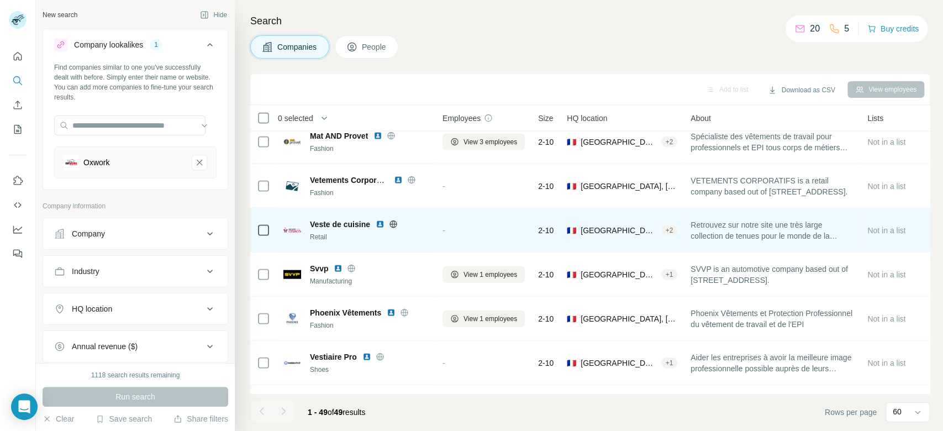
click at [394, 222] on icon at bounding box center [393, 223] width 3 height 7
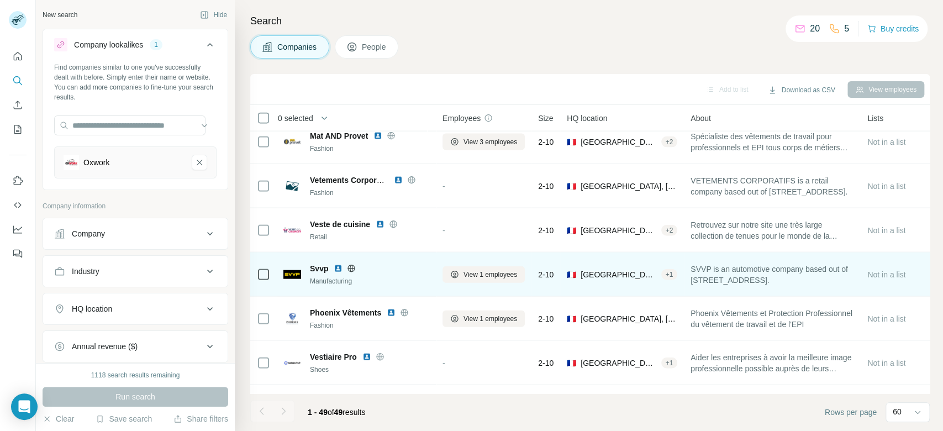
click at [351, 271] on icon at bounding box center [351, 268] width 3 height 7
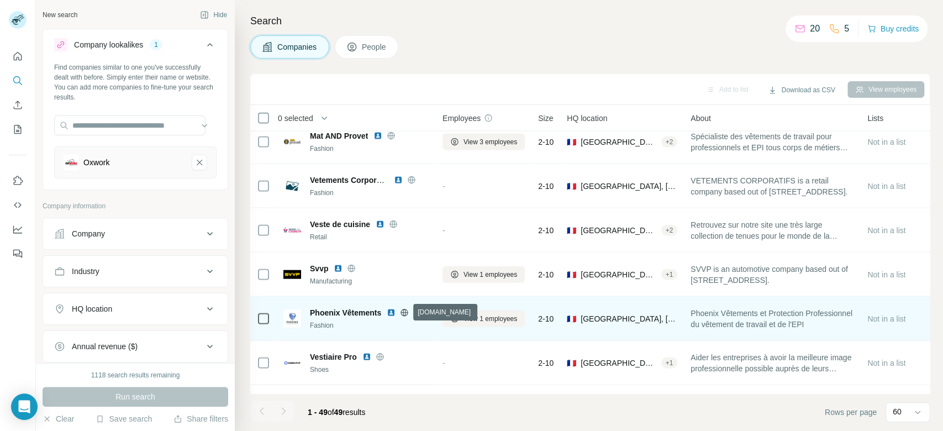
click at [406, 311] on icon at bounding box center [404, 312] width 9 height 9
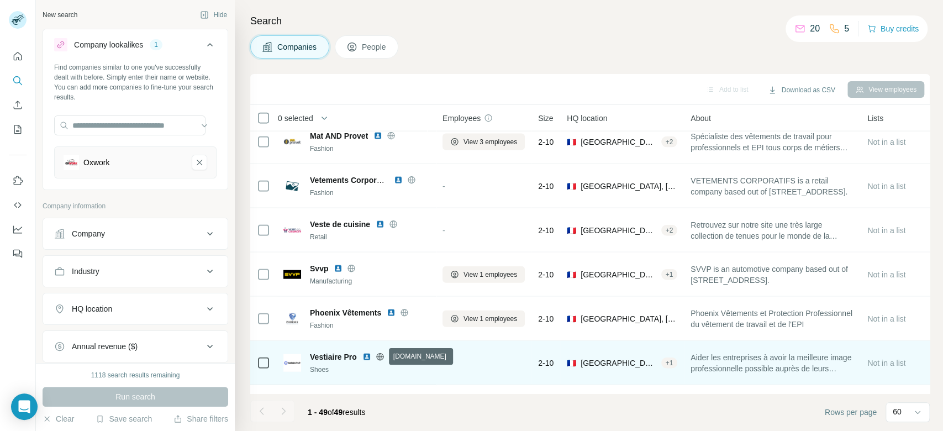
click at [376, 355] on icon at bounding box center [379, 356] width 7 height 7
click at [327, 347] on div "Vestiaire Pro Shoes" at bounding box center [356, 362] width 146 height 30
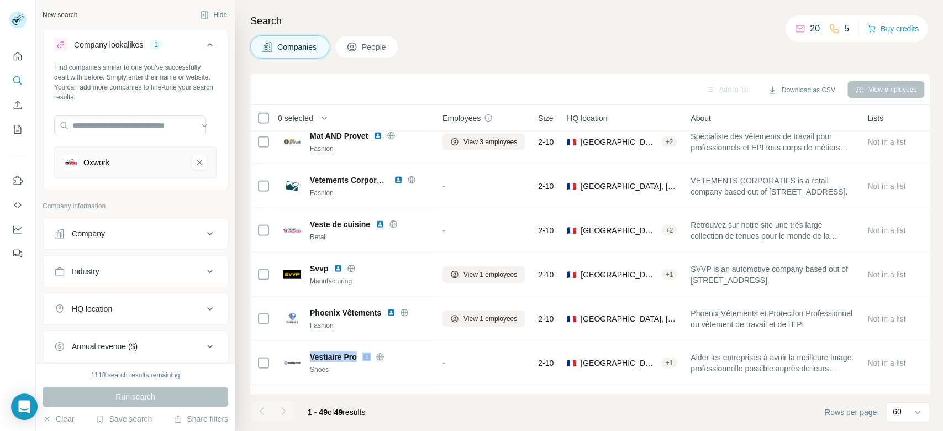
copy span "Vestiaire Pro"
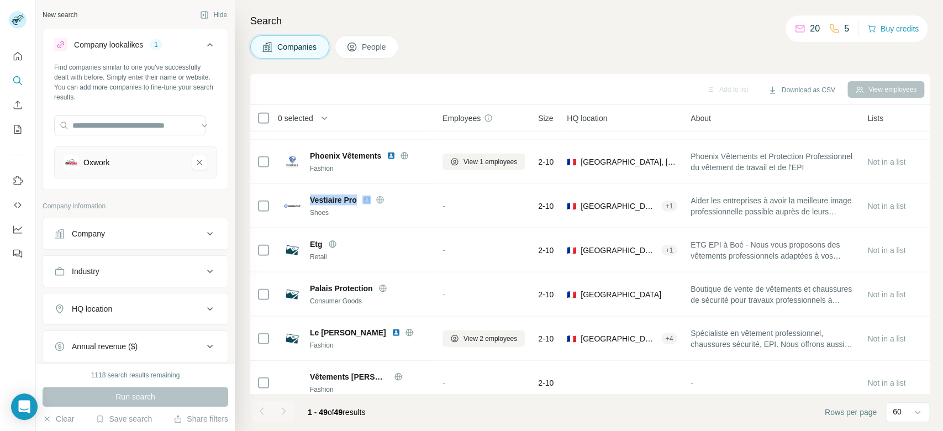
scroll to position [1856, 0]
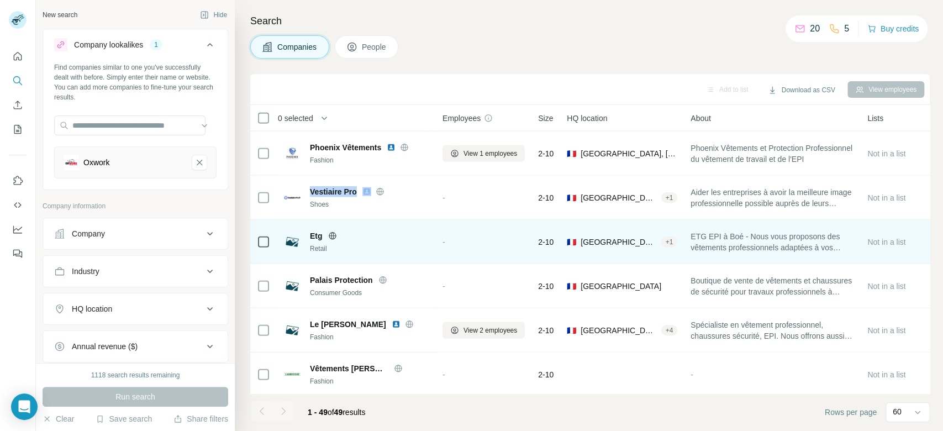
click at [328, 231] on icon at bounding box center [332, 235] width 9 height 9
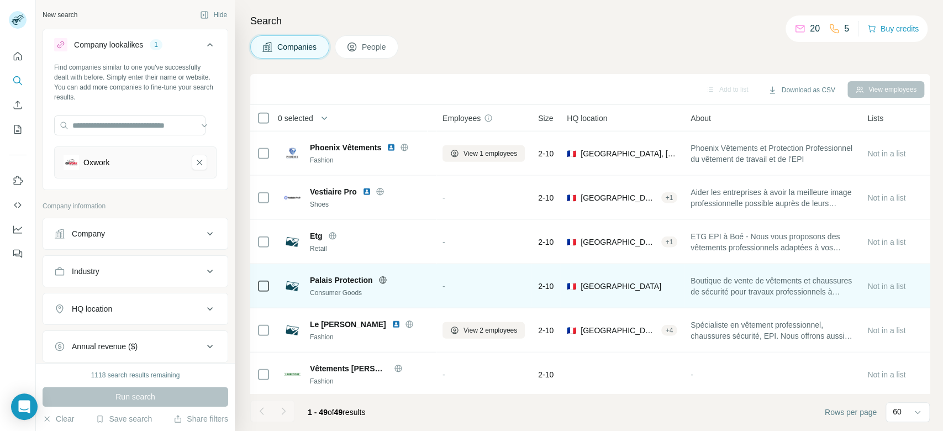
click at [383, 281] on icon at bounding box center [382, 279] width 3 height 7
click at [309, 271] on div "Palais Protection Consumer Goods" at bounding box center [356, 286] width 146 height 30
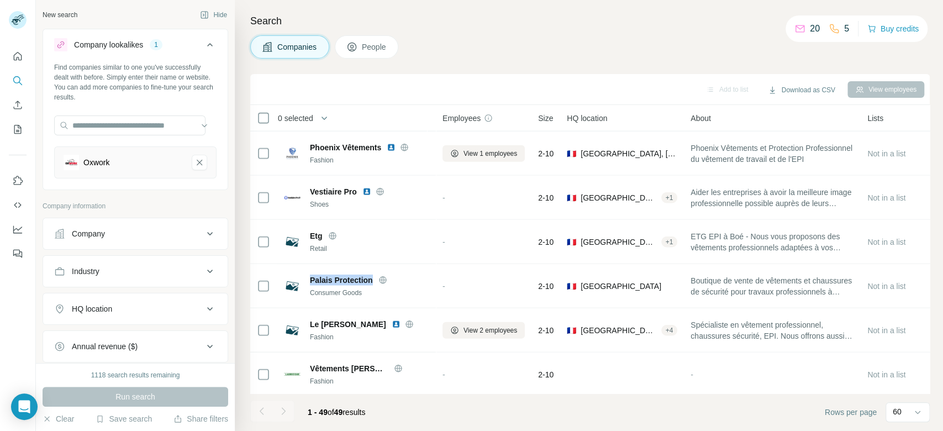
copy div "Palais Protection"
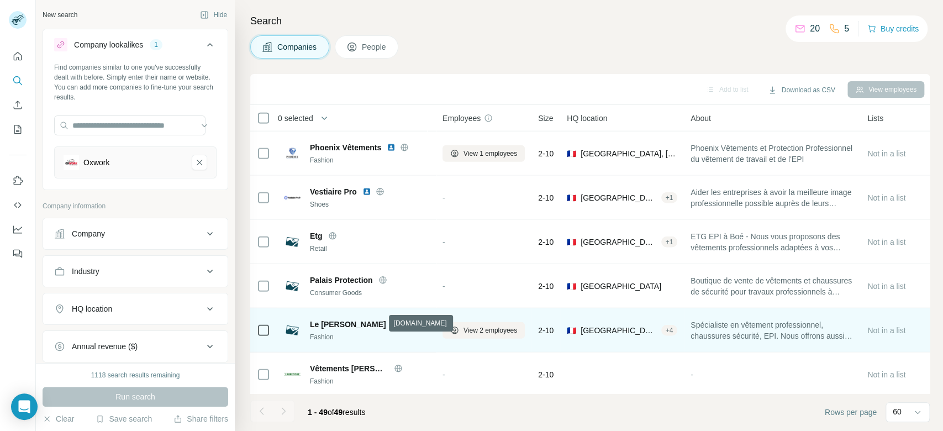
click at [405, 324] on icon at bounding box center [408, 324] width 7 height 1
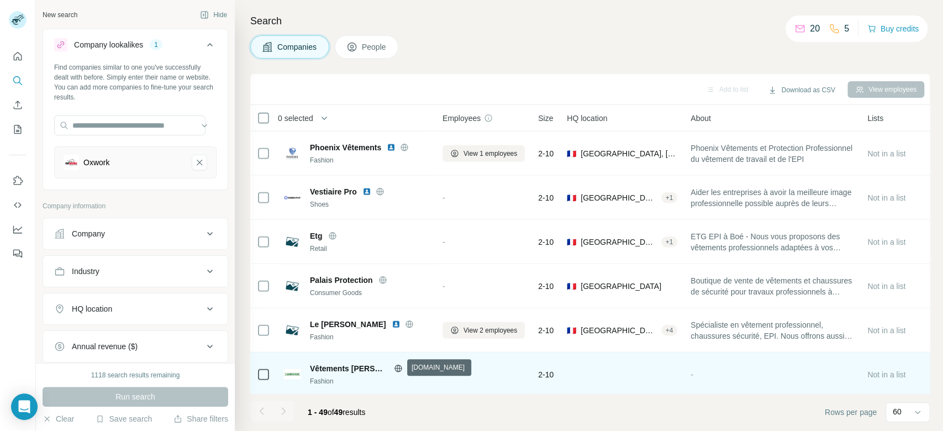
click at [400, 368] on icon at bounding box center [397, 368] width 7 height 1
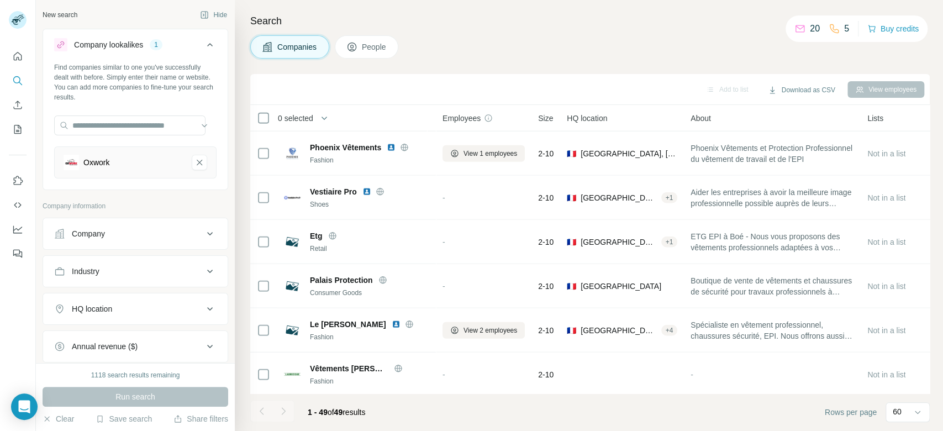
scroll to position [1910, 0]
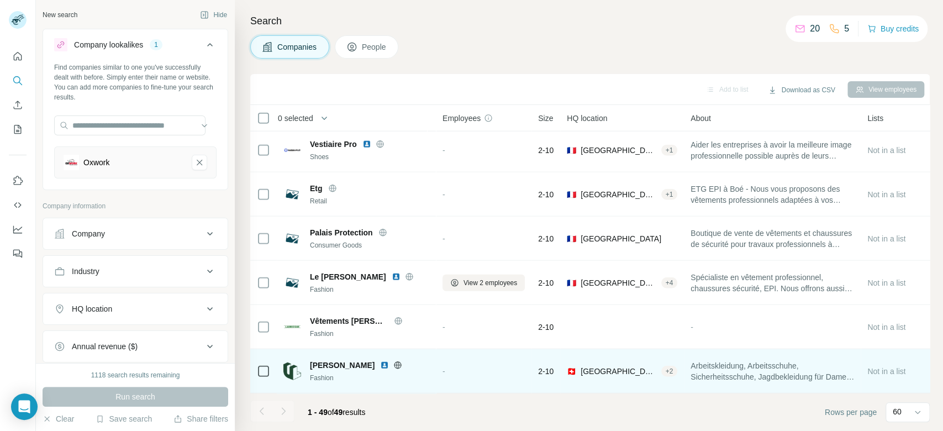
click at [393, 361] on icon at bounding box center [397, 365] width 9 height 9
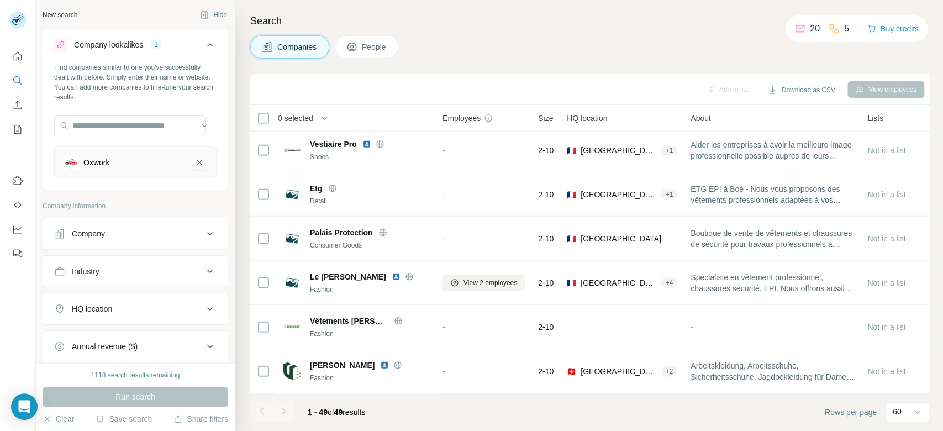
click at [194, 163] on icon "Oxwork-remove-button" at bounding box center [199, 162] width 10 height 11
